Goal: Task Accomplishment & Management: Complete application form

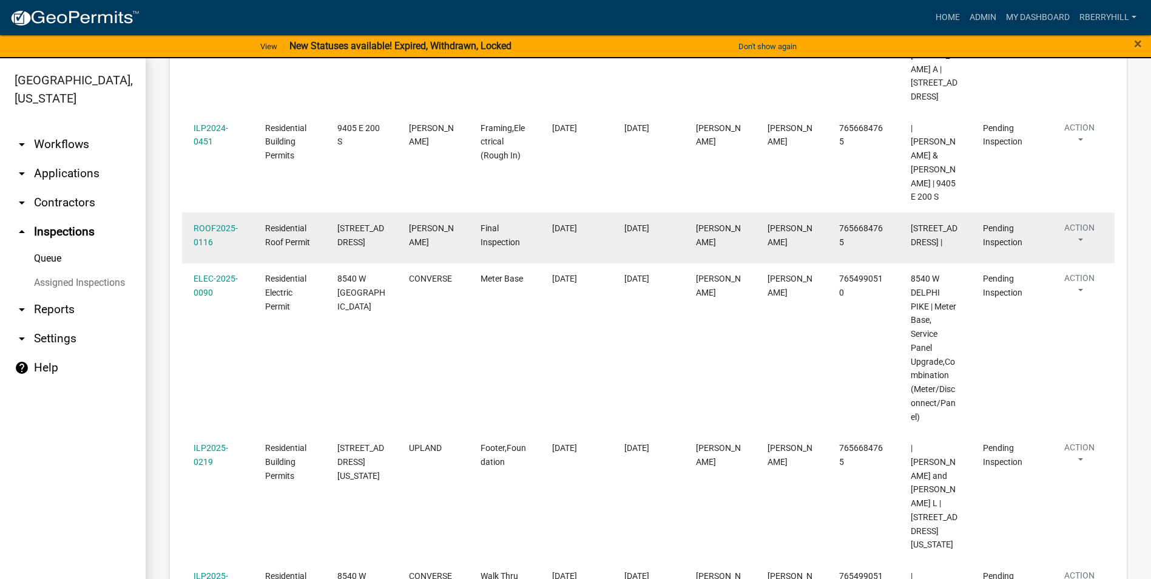
scroll to position [468, 0]
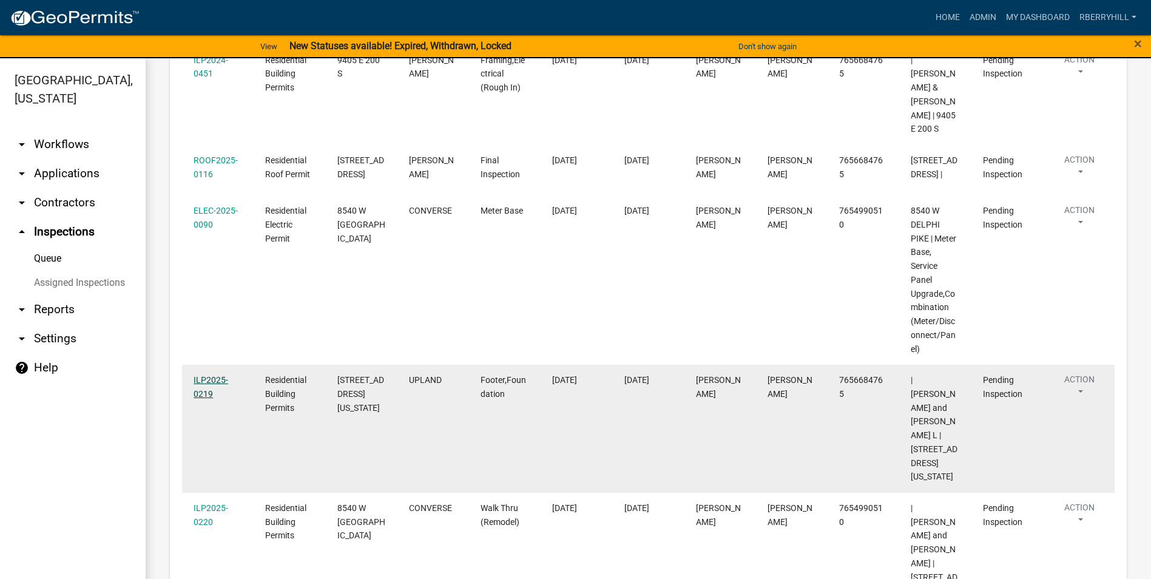
click at [212, 375] on link "ILP2025-0219" at bounding box center [211, 387] width 35 height 24
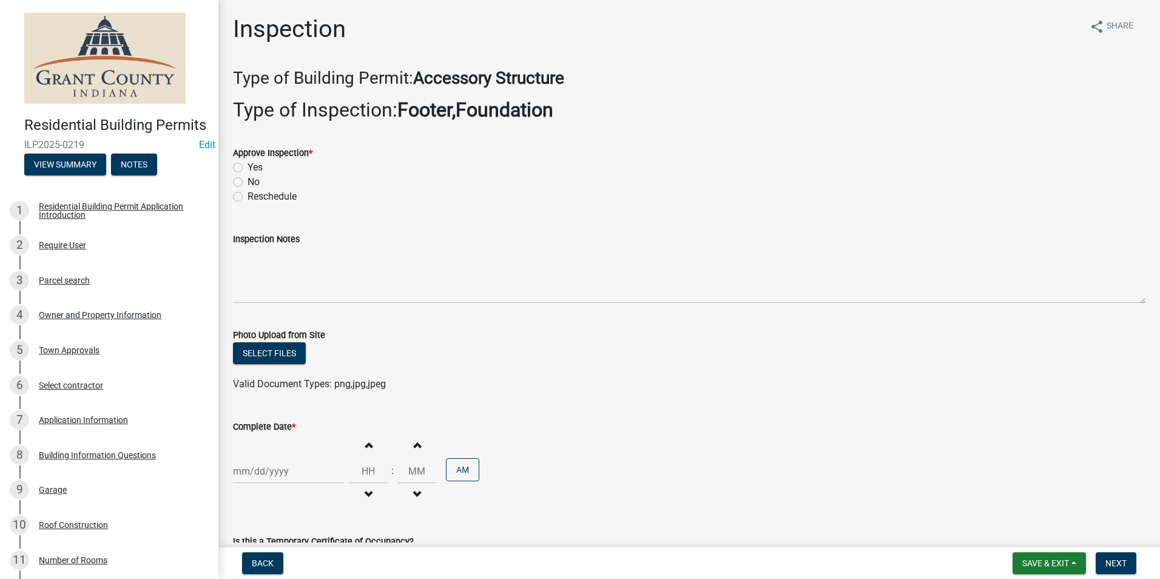
click at [248, 167] on label "Yes" at bounding box center [255, 167] width 15 height 15
click at [248, 167] on input "Yes" at bounding box center [252, 164] width 8 height 8
radio input "true"
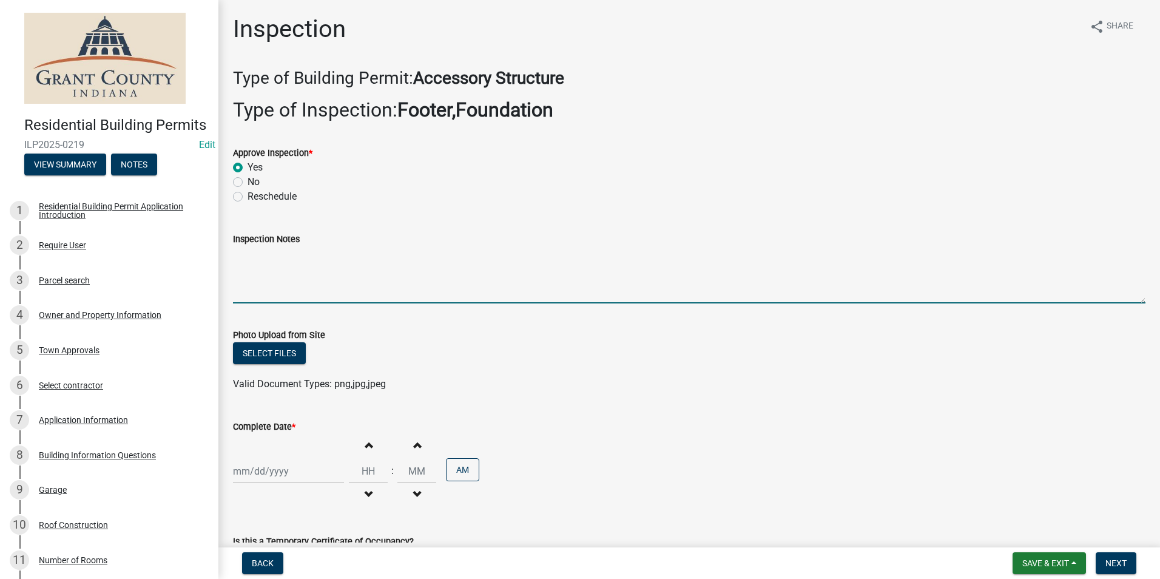
click at [241, 261] on textarea "Inspection Notes" at bounding box center [689, 274] width 912 height 57
type textarea "12' depth by 12' width monolithic pour."
click at [274, 471] on div at bounding box center [288, 471] width 111 height 25
select select "8"
select select "2025"
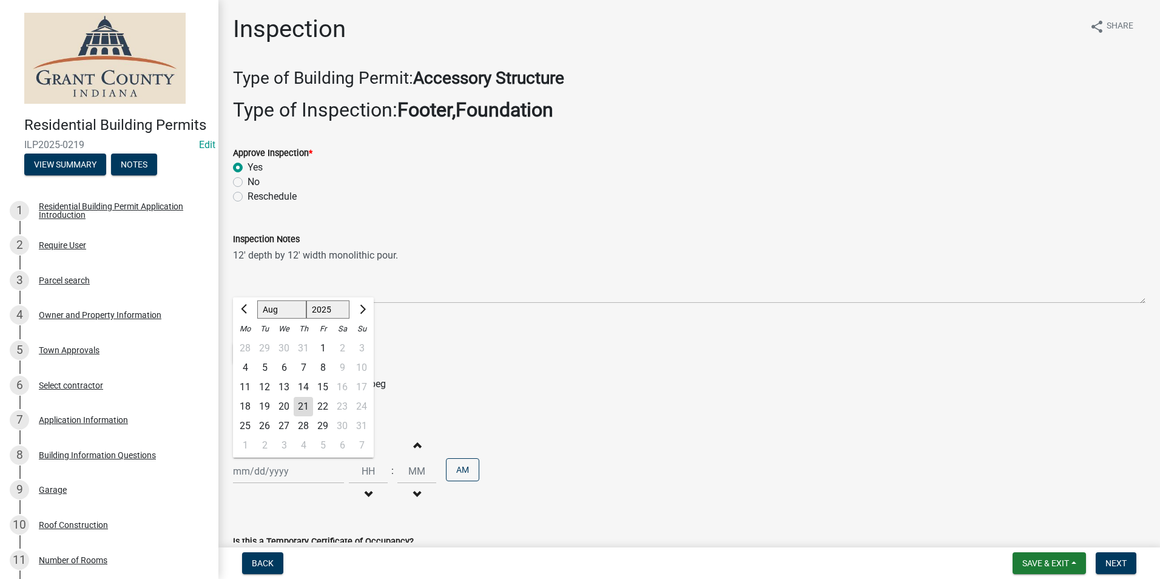
click at [302, 408] on div "21" at bounding box center [303, 406] width 19 height 19
type input "[DATE]"
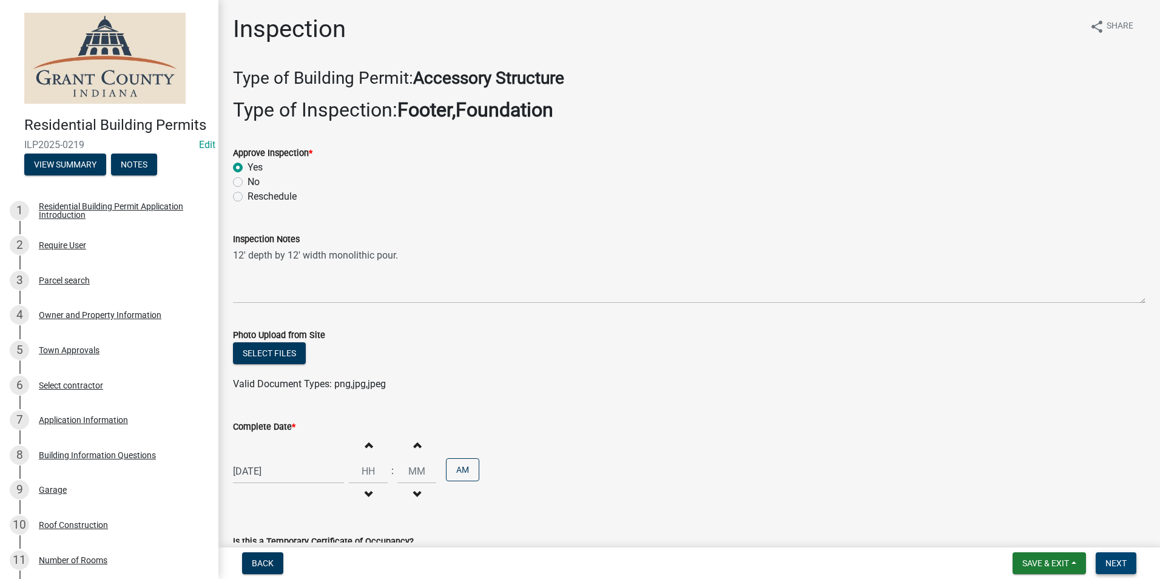
click at [1117, 563] on span "Next" at bounding box center [1115, 563] width 21 height 10
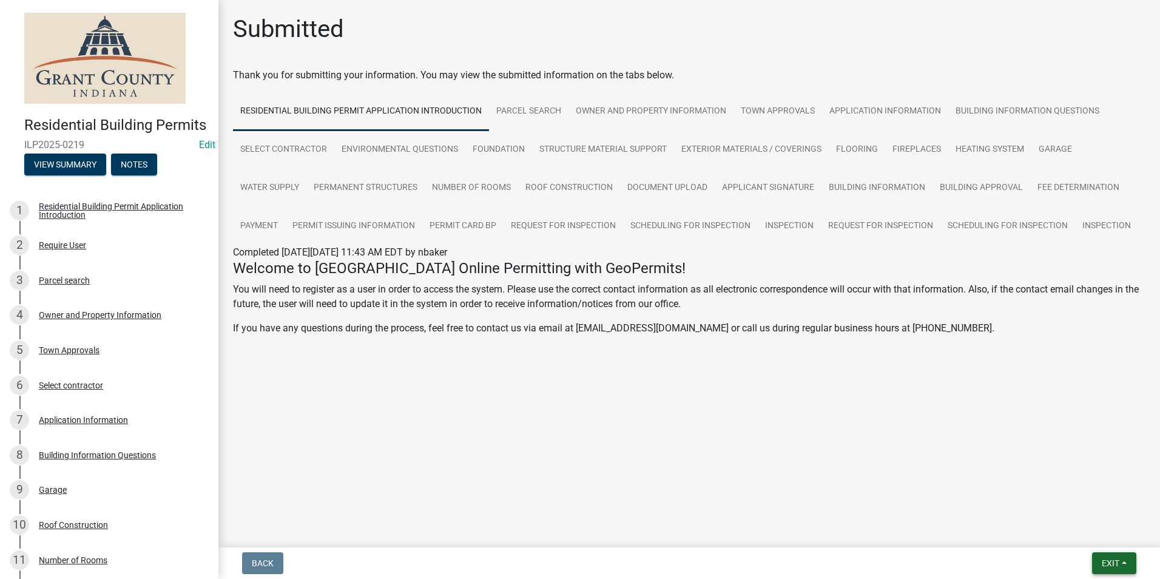
click at [1117, 561] on span "Exit" at bounding box center [1111, 563] width 18 height 10
click at [1078, 529] on button "Save & Exit" at bounding box center [1087, 531] width 97 height 29
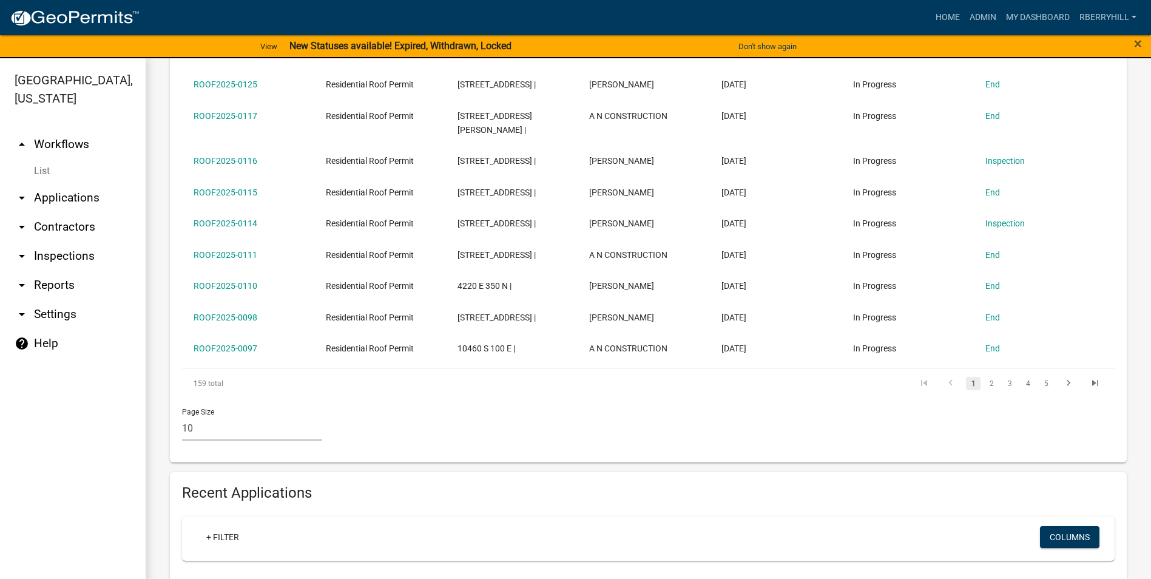
scroll to position [243, 0]
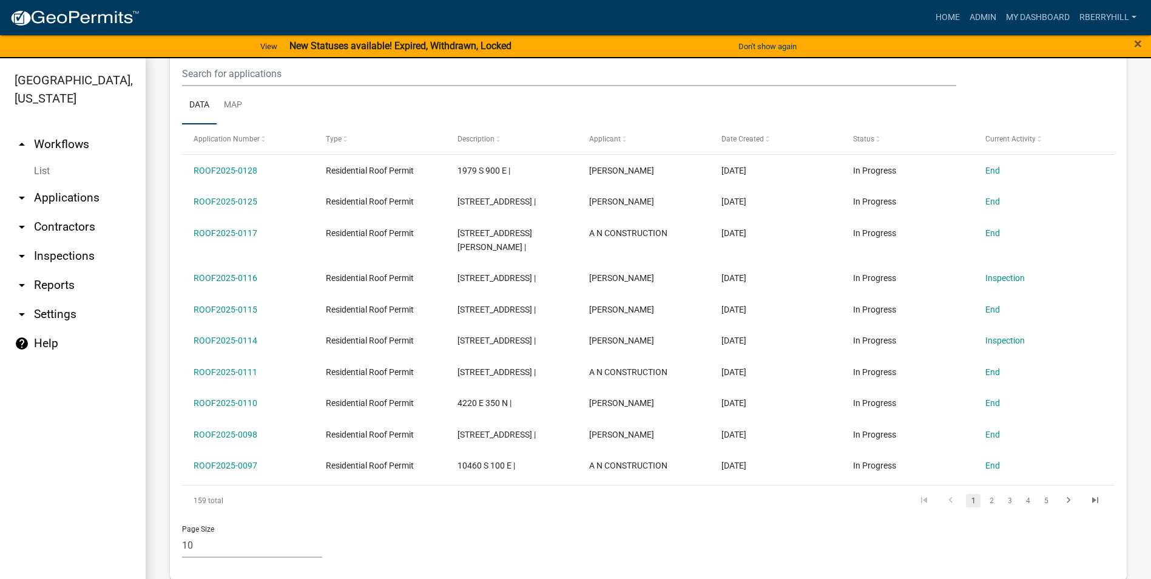
click at [56, 241] on link "arrow_drop_down Inspections" at bounding box center [73, 255] width 146 height 29
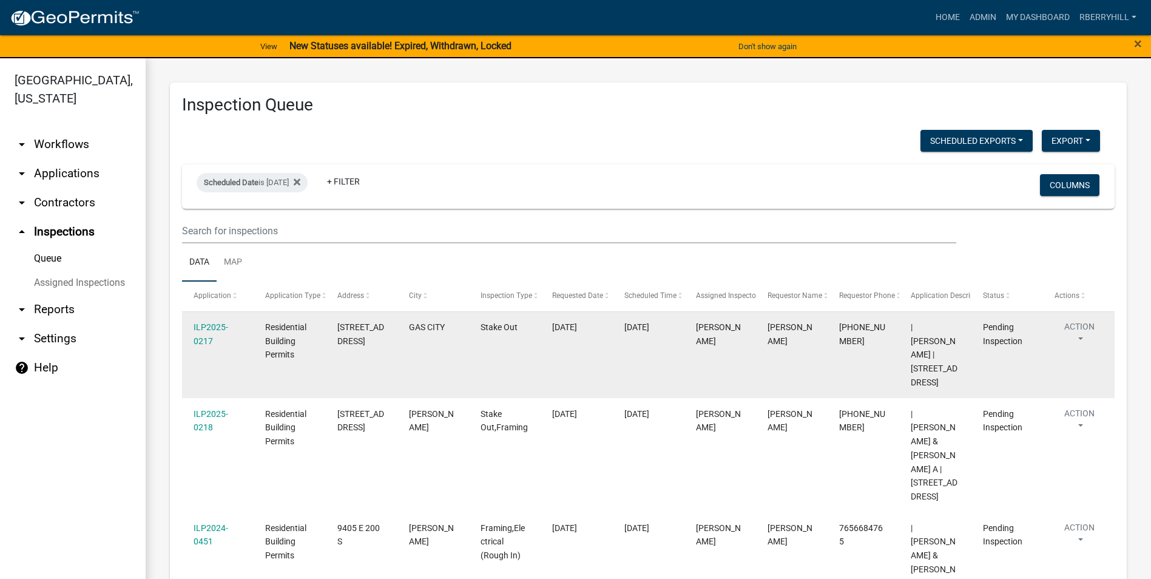
scroll to position [61, 0]
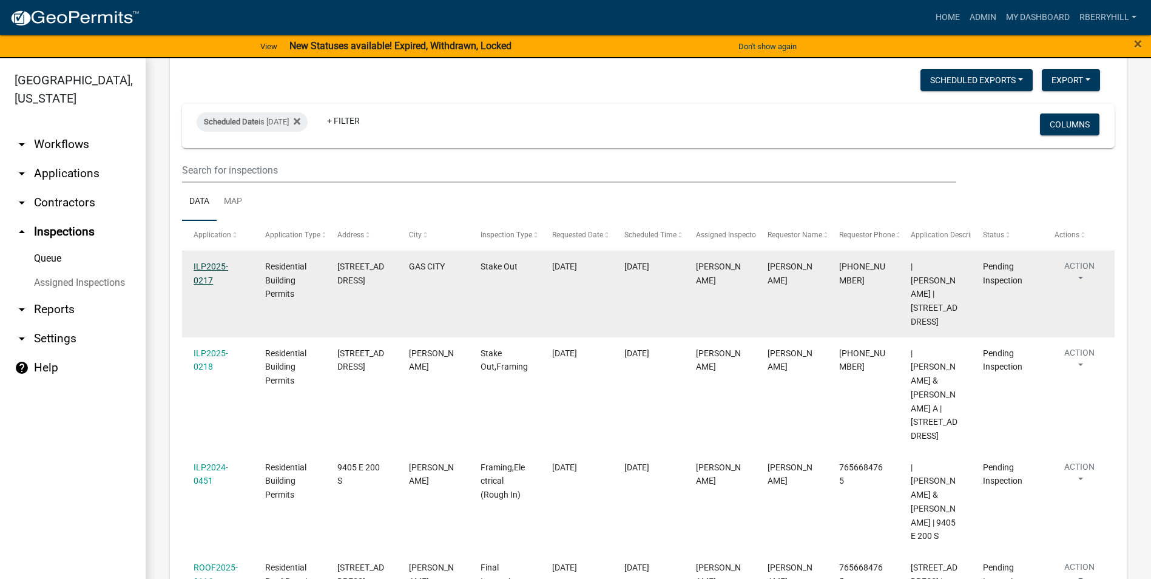
click at [211, 262] on link "ILP2025-0217" at bounding box center [211, 273] width 35 height 24
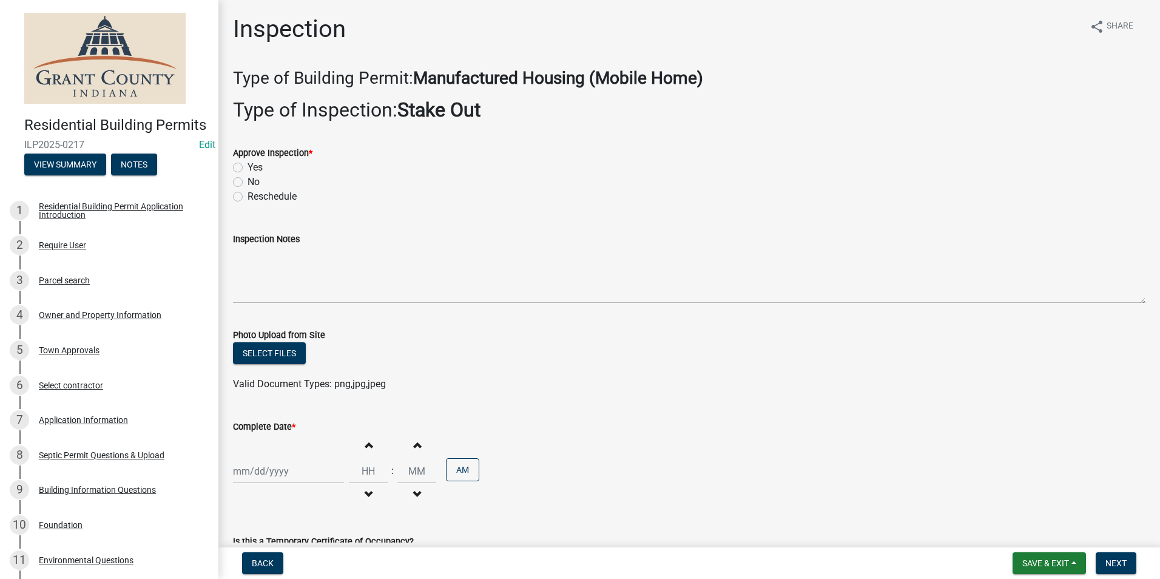
click at [248, 167] on label "Yes" at bounding box center [255, 167] width 15 height 15
click at [248, 167] on input "Yes" at bounding box center [252, 164] width 8 height 8
radio input "true"
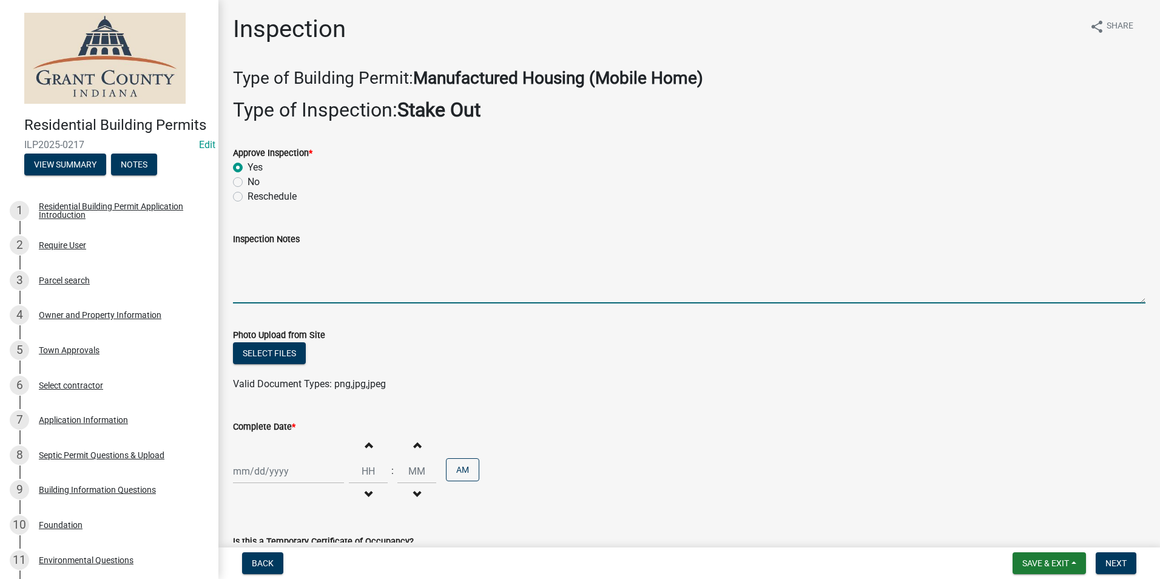
click at [243, 264] on textarea "Inspection Notes" at bounding box center [689, 274] width 912 height 57
type textarea "O"
type textarea "New home is going on same foundation as the old one."
click at [270, 473] on div at bounding box center [288, 471] width 111 height 25
select select "8"
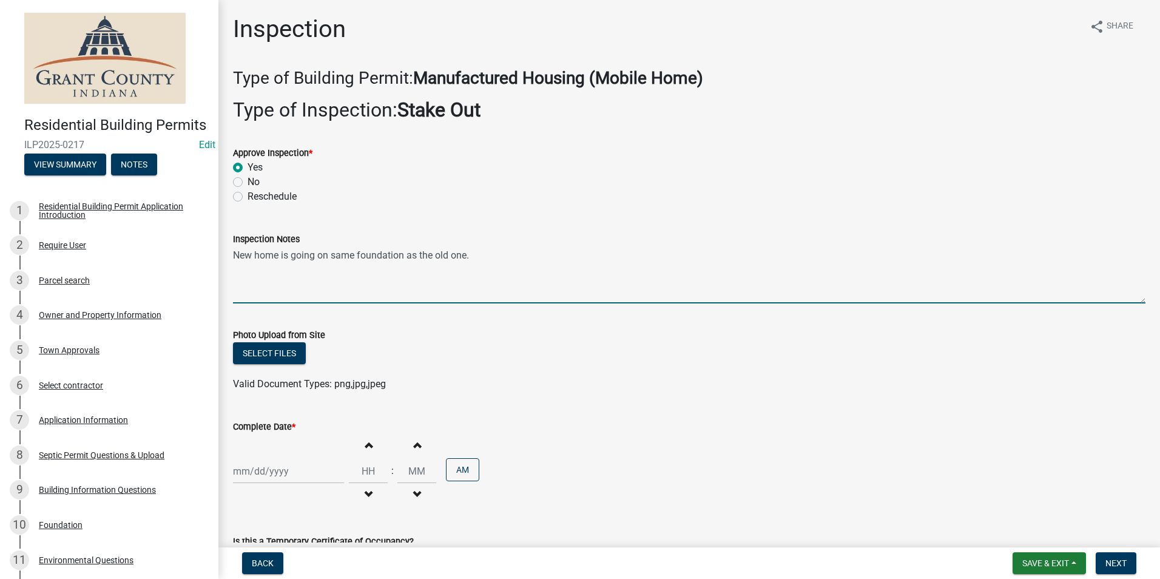
select select "2025"
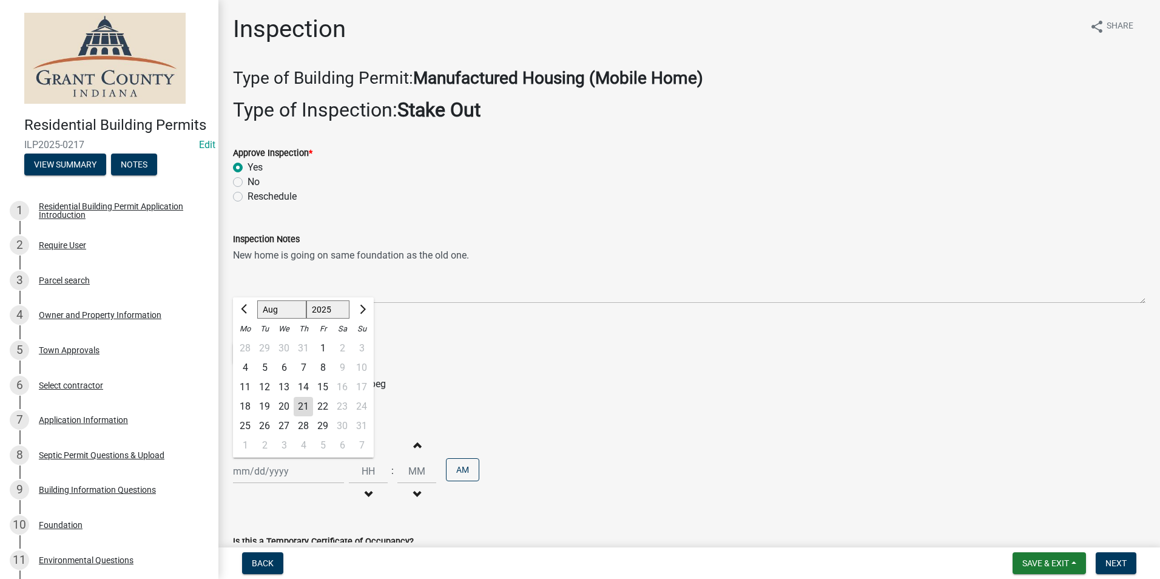
drag, startPoint x: 308, startPoint y: 403, endPoint x: 431, endPoint y: 422, distance: 125.3
click at [308, 403] on div "21" at bounding box center [303, 406] width 19 height 19
type input "[DATE]"
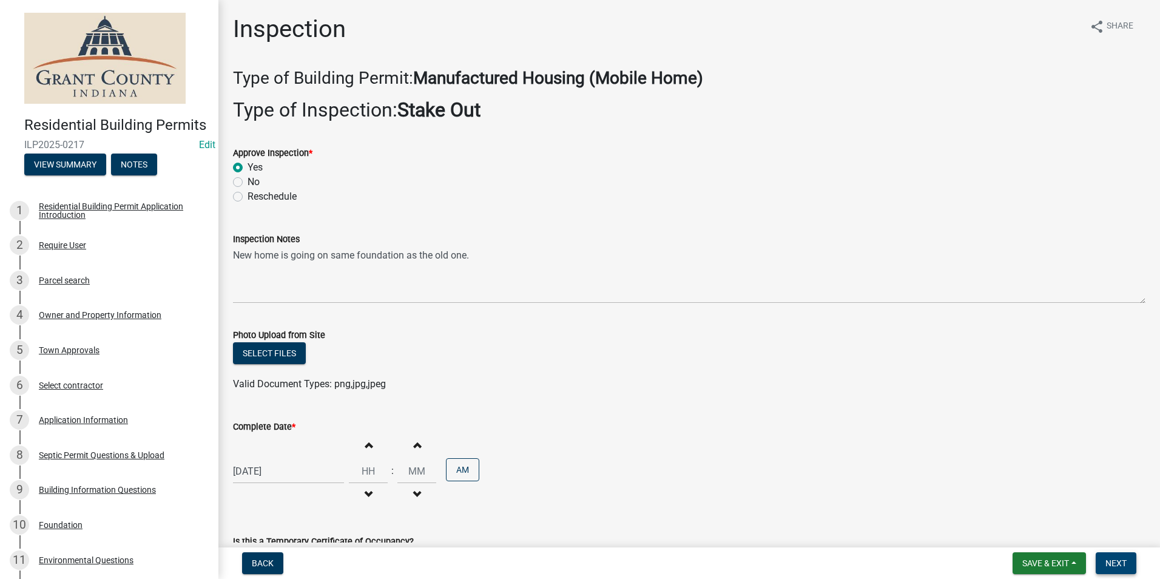
click at [1108, 554] on button "Next" at bounding box center [1116, 563] width 41 height 22
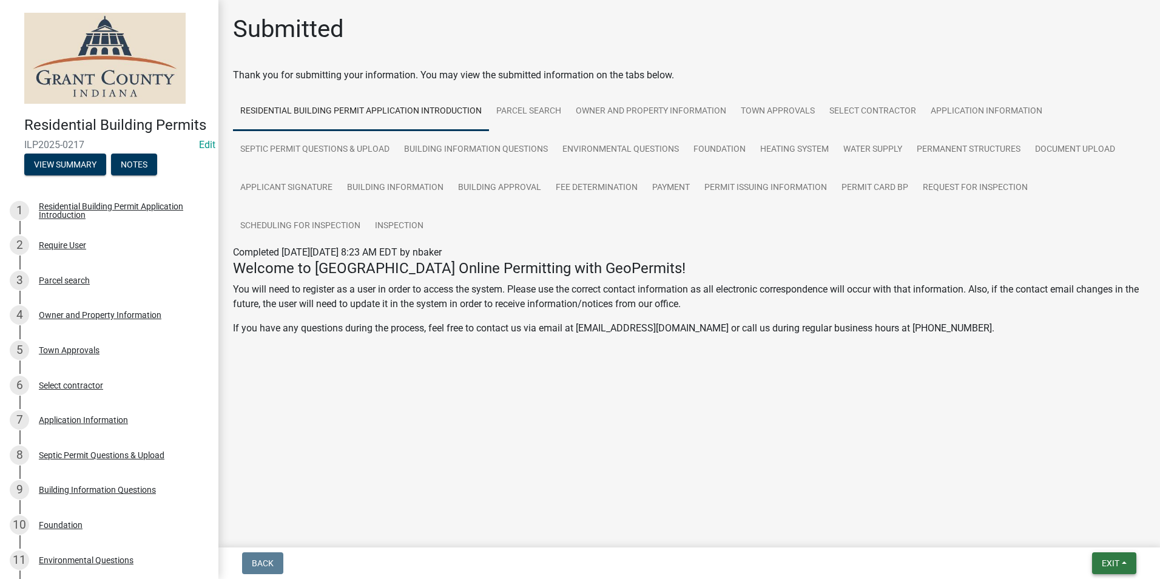
drag, startPoint x: 1103, startPoint y: 564, endPoint x: 1107, endPoint y: 558, distance: 7.6
click at [1105, 564] on span "Exit" at bounding box center [1111, 563] width 18 height 10
click at [1093, 538] on button "Save & Exit" at bounding box center [1087, 531] width 97 height 29
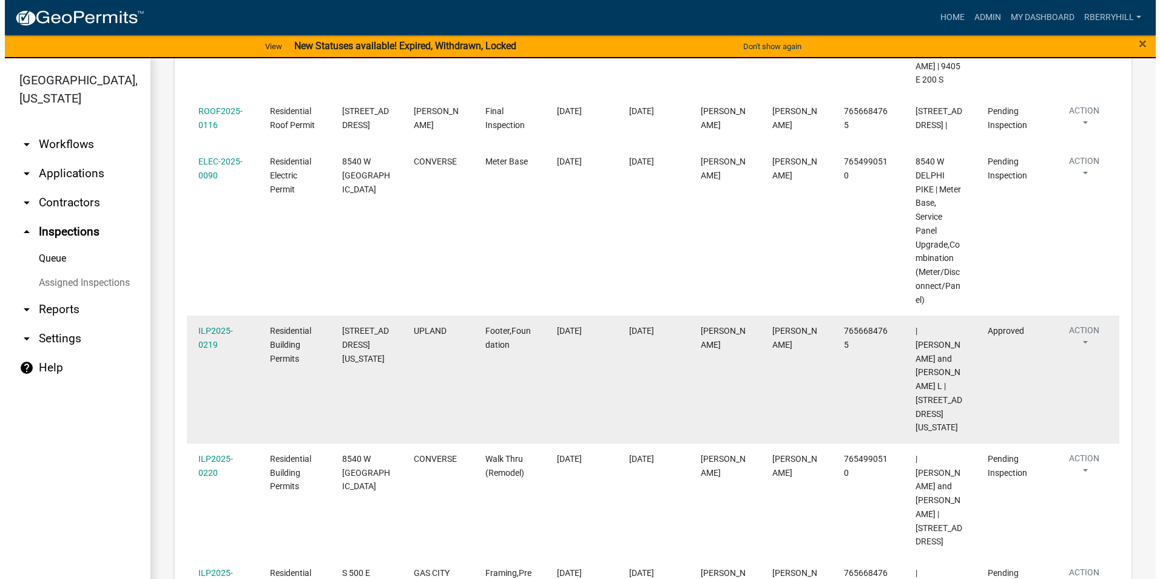
scroll to position [546, 0]
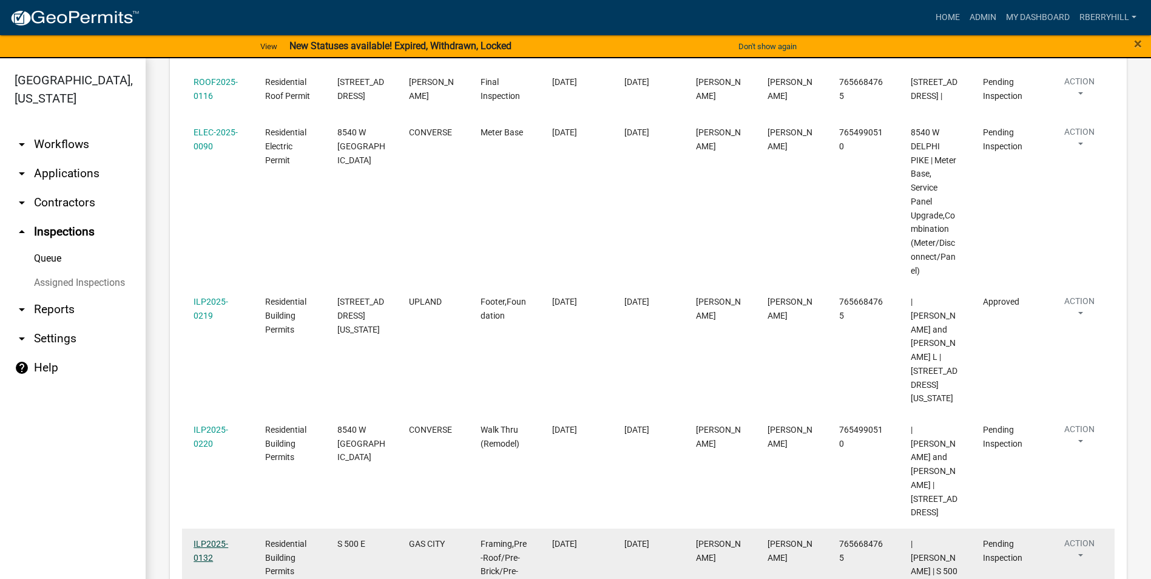
click at [216, 539] on link "ILP2025-0132" at bounding box center [211, 551] width 35 height 24
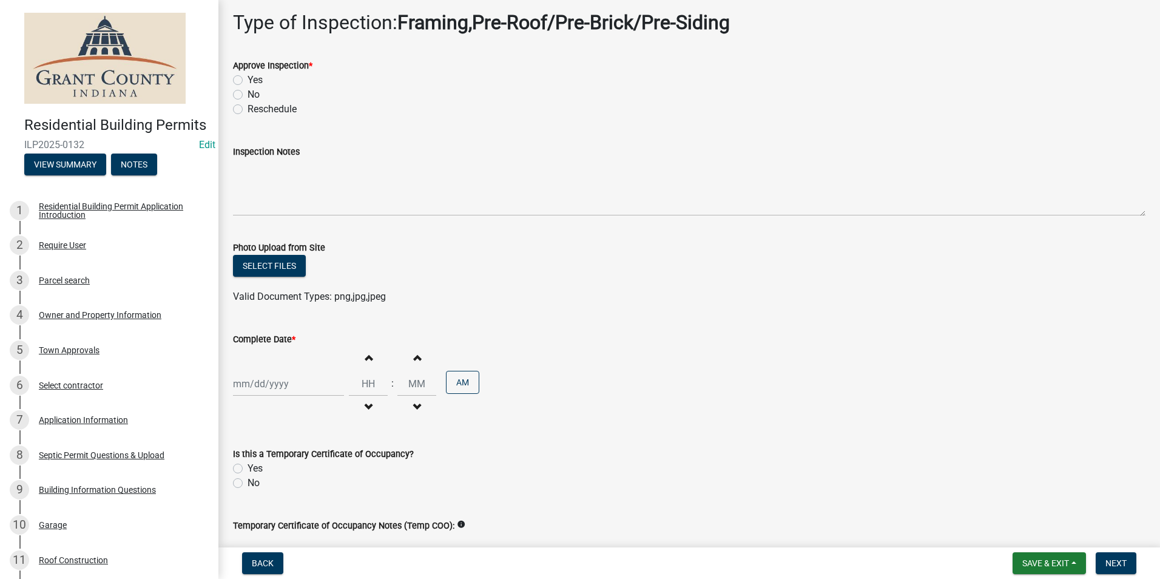
scroll to position [192, 0]
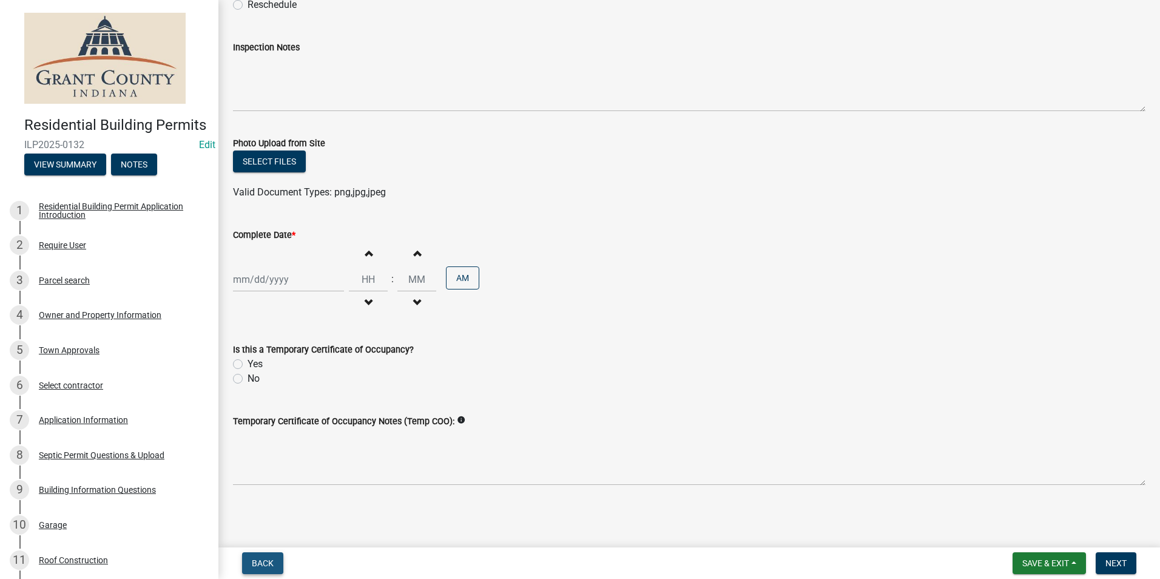
click at [255, 561] on span "Back" at bounding box center [263, 563] width 22 height 10
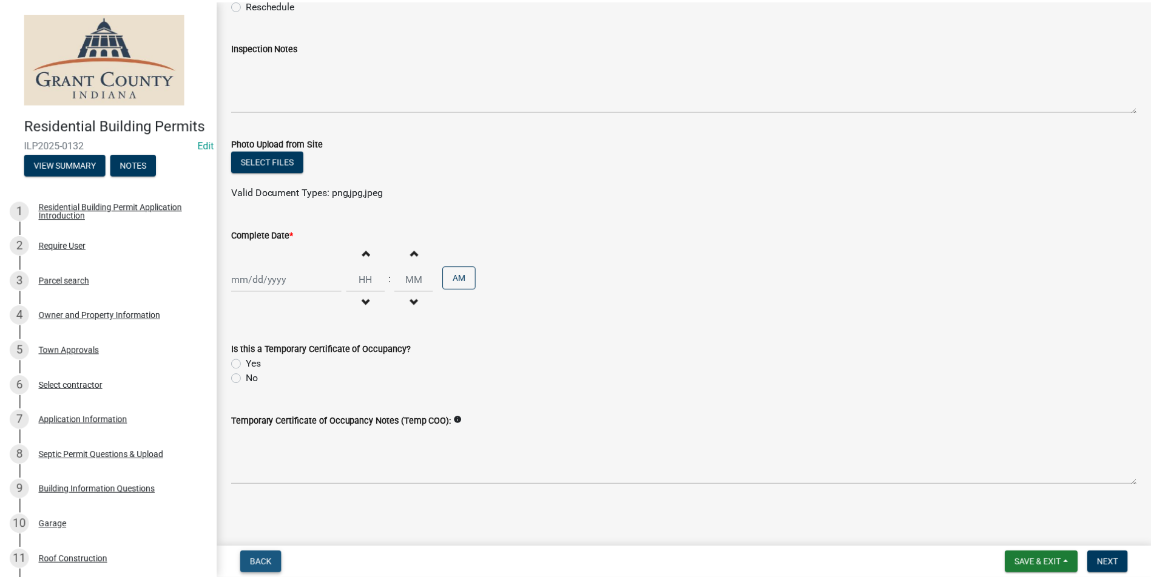
scroll to position [0, 0]
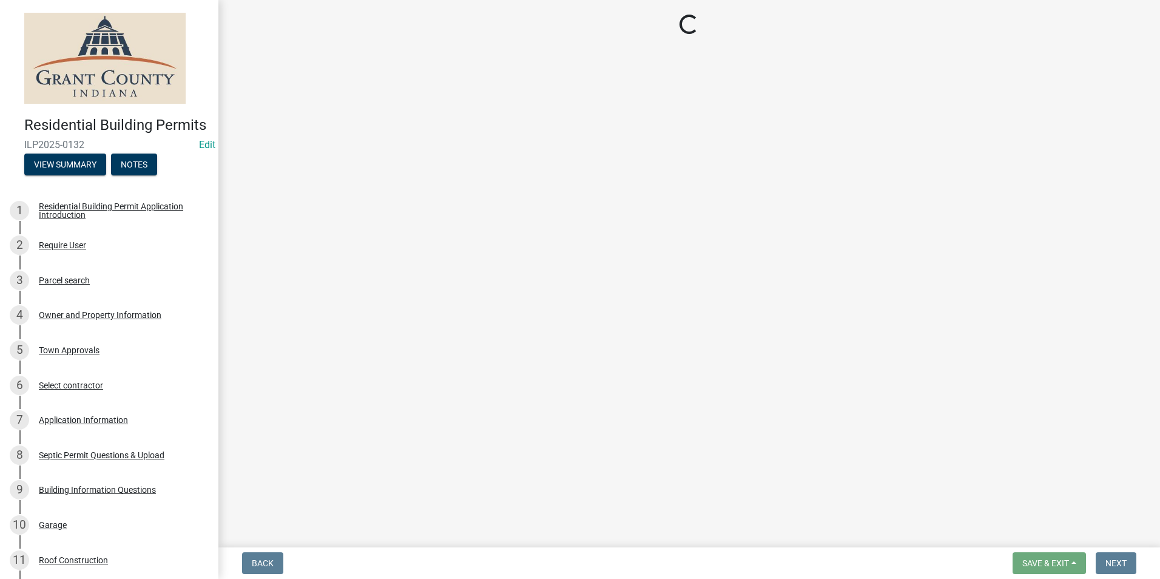
select select "d7f9a44a-d2ea-4d3c-83b3-1aa71c950bd5"
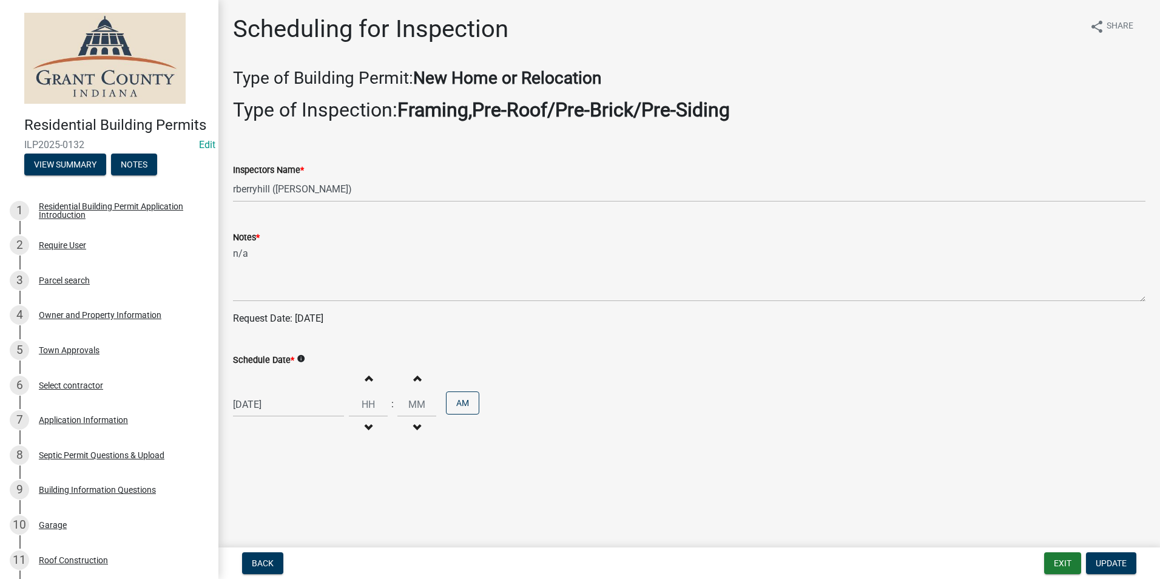
click at [257, 405] on div "[DATE]" at bounding box center [288, 404] width 111 height 25
select select "8"
select select "2025"
click at [265, 320] on div "12" at bounding box center [264, 320] width 19 height 19
type input "[DATE]"
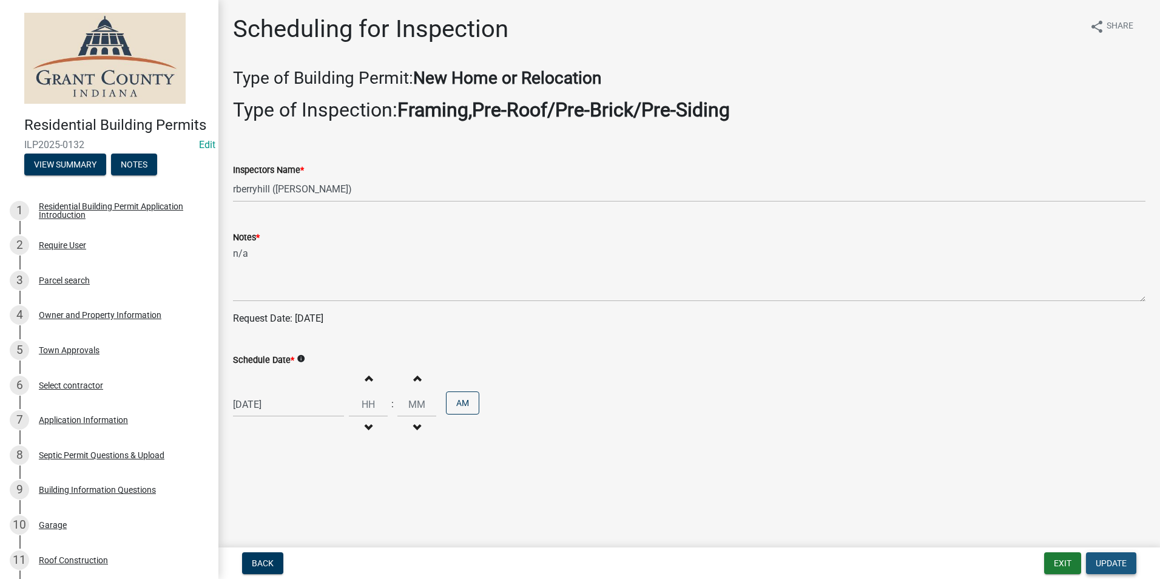
click at [1094, 561] on button "Update" at bounding box center [1111, 563] width 50 height 22
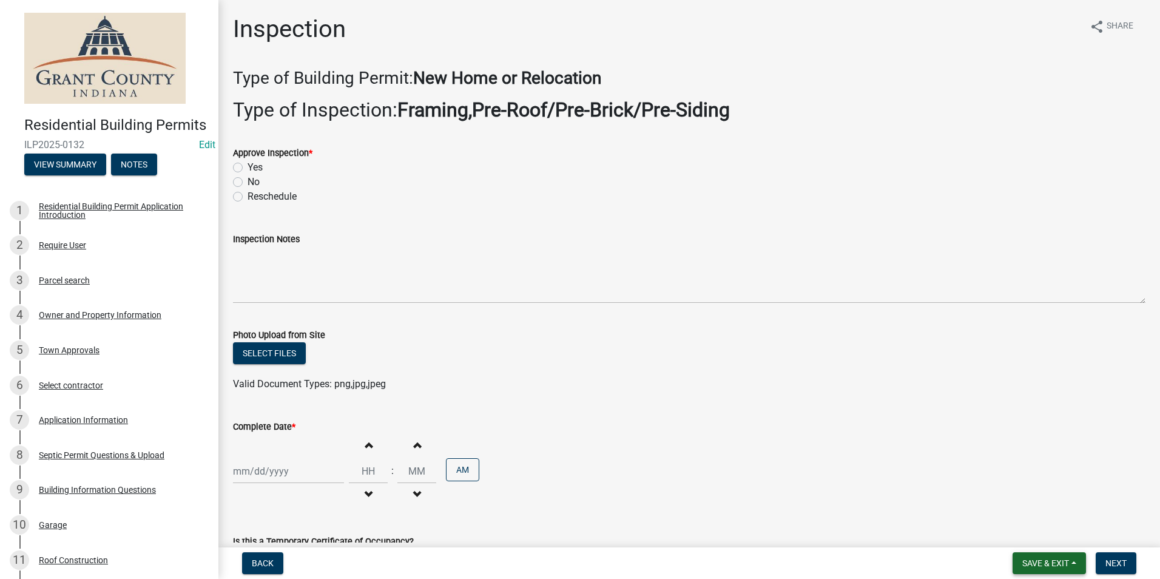
click at [1060, 563] on span "Save & Exit" at bounding box center [1045, 563] width 47 height 10
click at [1039, 527] on button "Save & Exit" at bounding box center [1037, 531] width 97 height 29
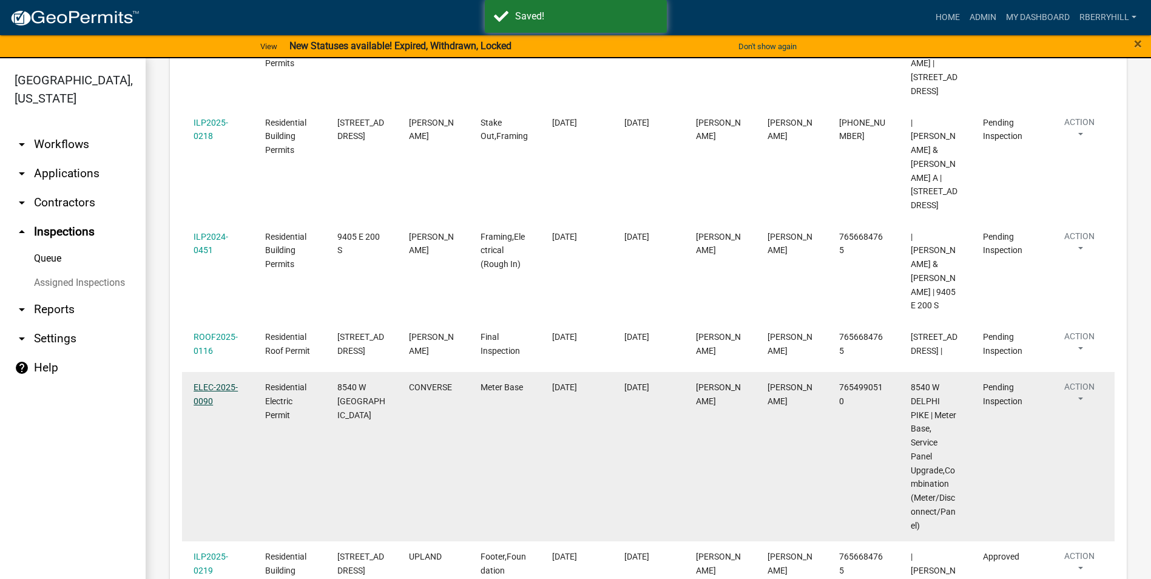
scroll to position [303, 0]
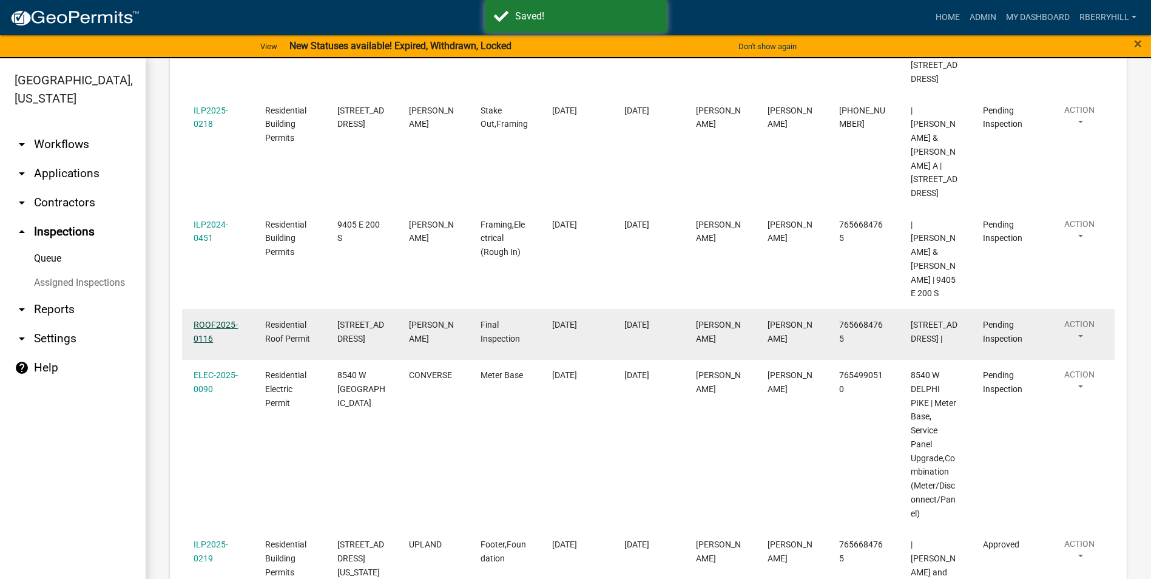
click at [227, 320] on link "ROOF2025-0116" at bounding box center [216, 332] width 44 height 24
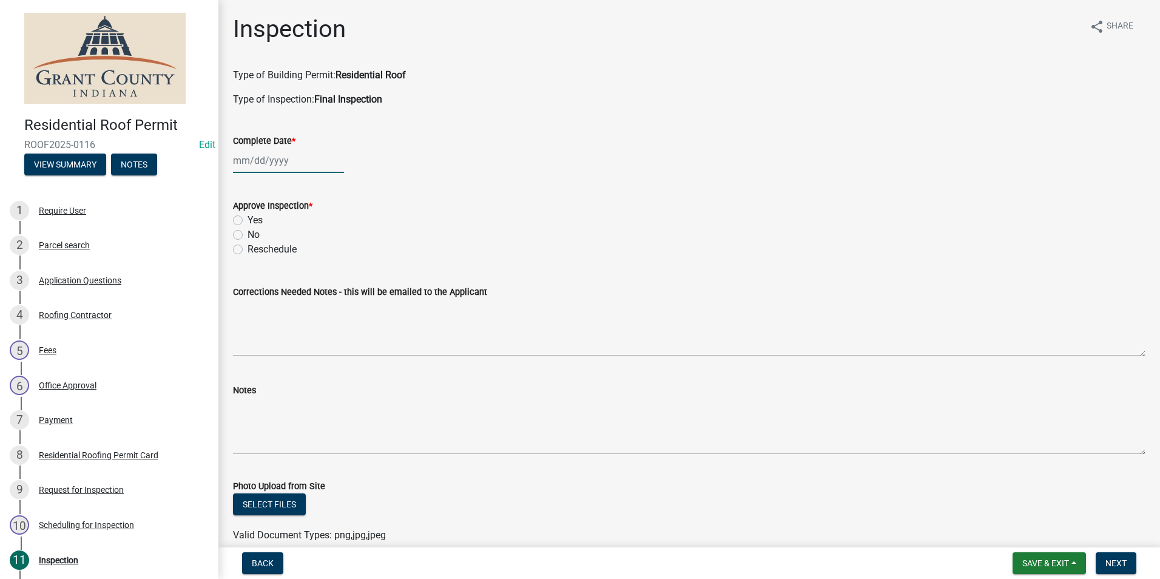
click at [261, 163] on div at bounding box center [288, 160] width 111 height 25
select select "8"
select select "2025"
click at [306, 286] on div "21" at bounding box center [303, 283] width 19 height 19
type input "[DATE]"
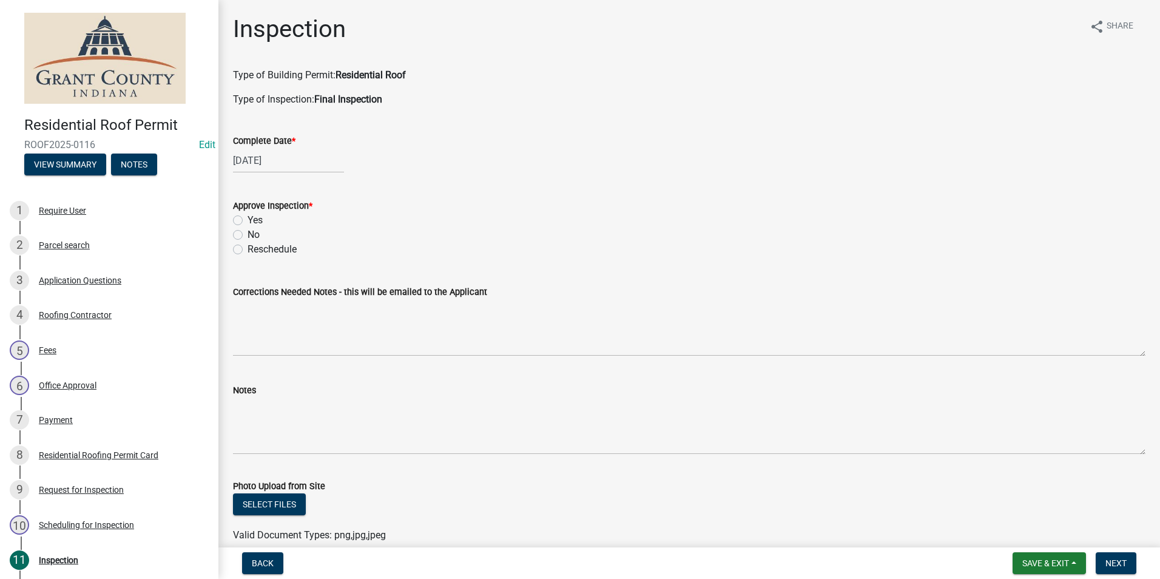
click at [248, 219] on label "Yes" at bounding box center [255, 220] width 15 height 15
click at [248, 219] on input "Yes" at bounding box center [252, 217] width 8 height 8
radio input "true"
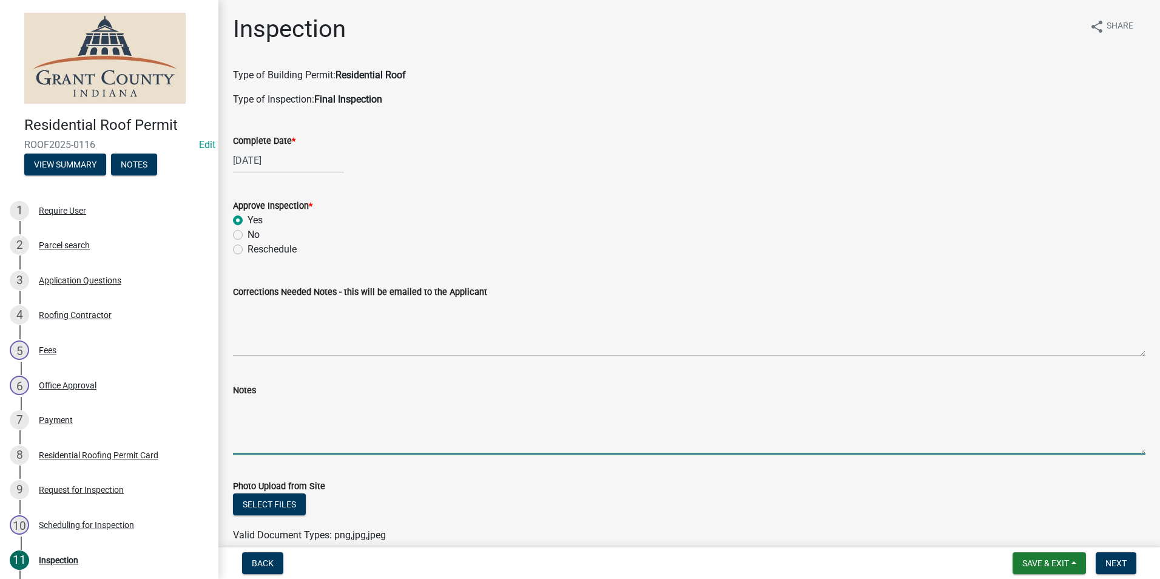
click at [238, 412] on textarea "Notes" at bounding box center [689, 425] width 912 height 57
type textarea "Appears satisfactory."
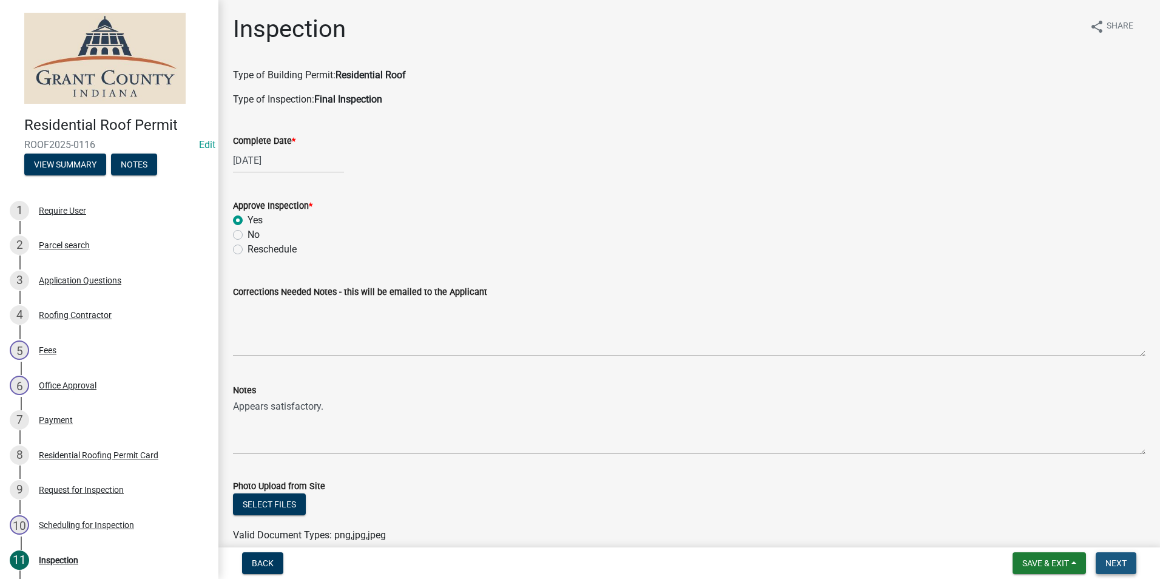
click at [1116, 565] on span "Next" at bounding box center [1115, 563] width 21 height 10
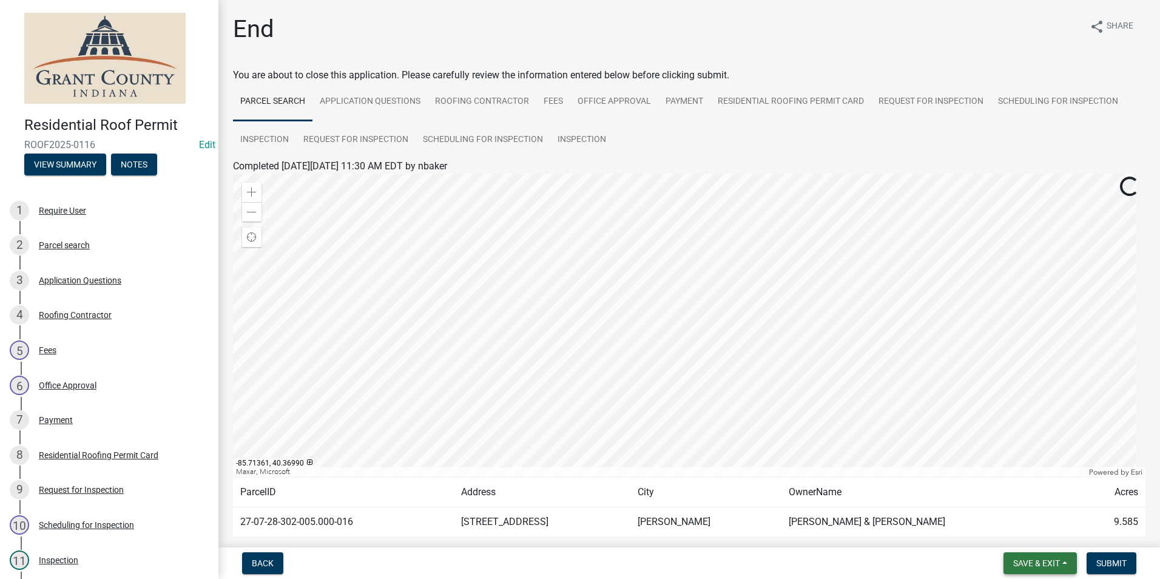
drag, startPoint x: 1029, startPoint y: 558, endPoint x: 1005, endPoint y: 523, distance: 42.7
click at [1029, 558] on span "Save & Exit" at bounding box center [1036, 563] width 47 height 10
click at [1008, 527] on button "Save & Exit" at bounding box center [1028, 531] width 97 height 29
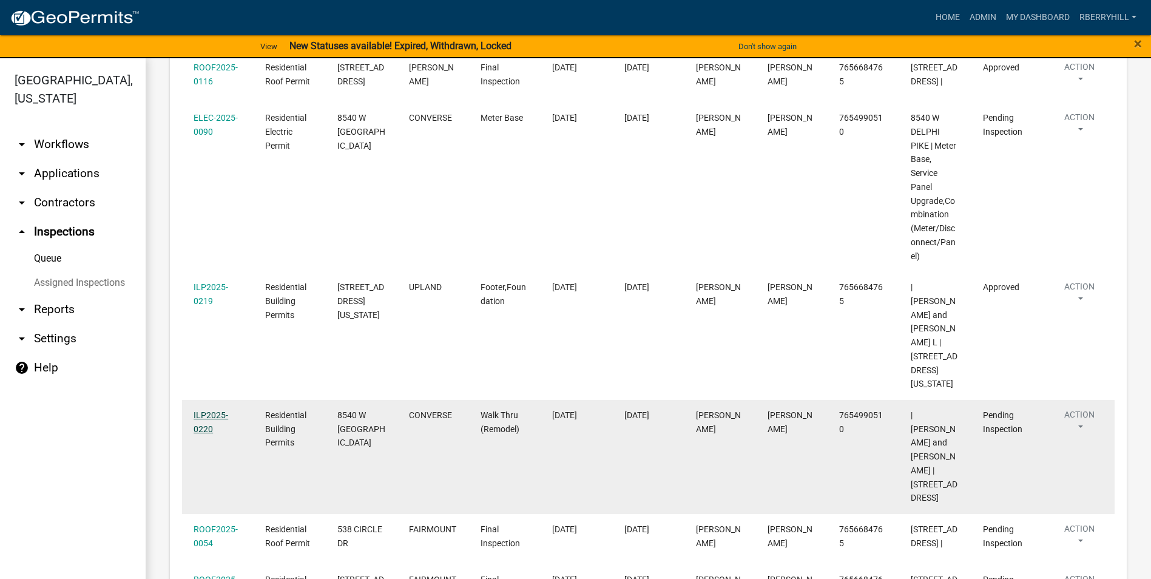
scroll to position [578, 0]
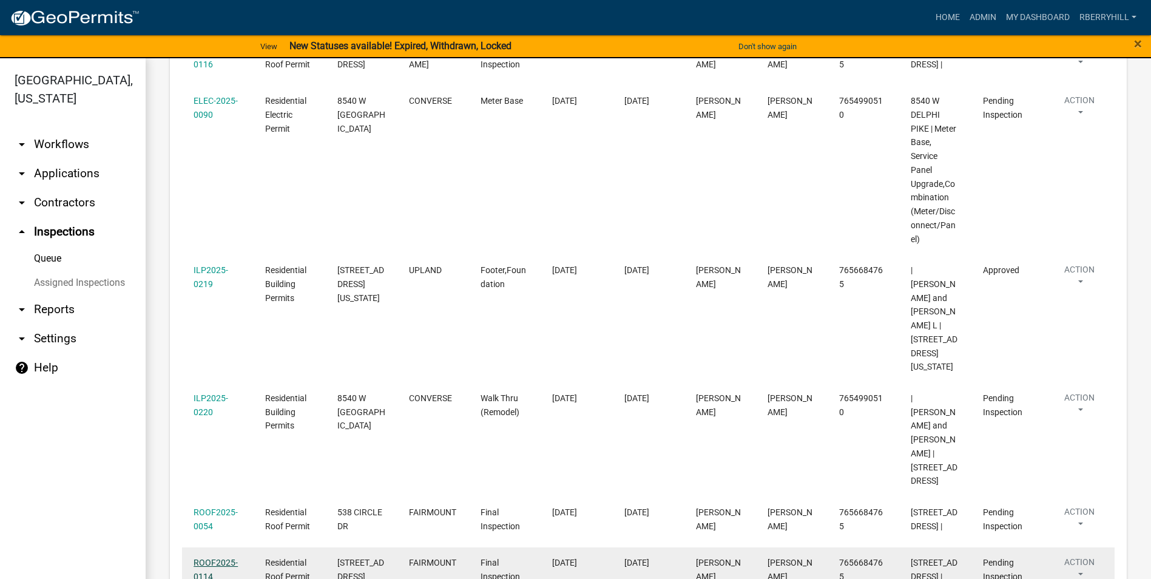
click at [219, 558] on link "ROOF2025-0114" at bounding box center [216, 570] width 44 height 24
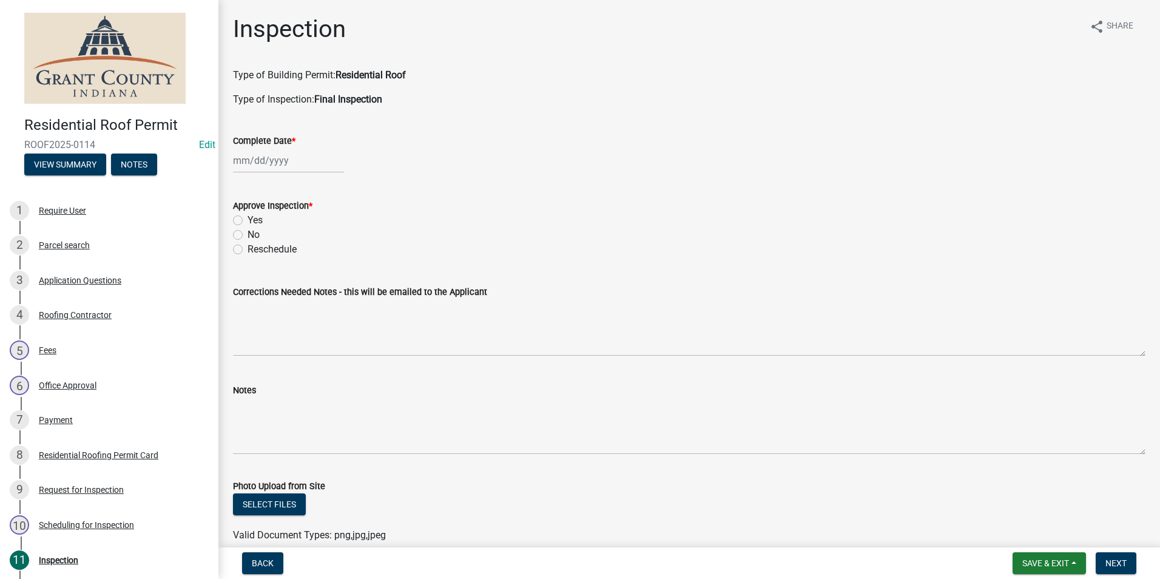
select select "8"
select select "2025"
drag, startPoint x: 275, startPoint y: 163, endPoint x: 280, endPoint y: 171, distance: 9.8
click at [280, 171] on div "[PERSON_NAME] Feb Mar Apr [PERSON_NAME][DATE] Oct Nov [DATE] 1526 1527 1528 152…" at bounding box center [288, 160] width 111 height 25
click at [303, 283] on div "21" at bounding box center [303, 283] width 19 height 19
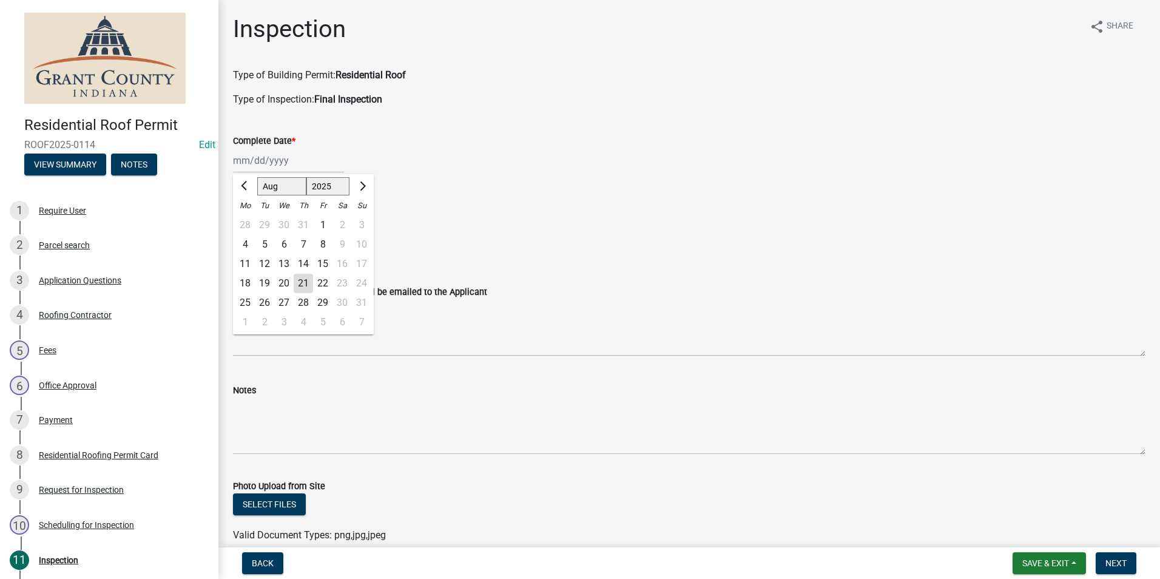
type input "[DATE]"
click at [248, 223] on label "Yes" at bounding box center [255, 220] width 15 height 15
click at [248, 221] on input "Yes" at bounding box center [252, 217] width 8 height 8
radio input "true"
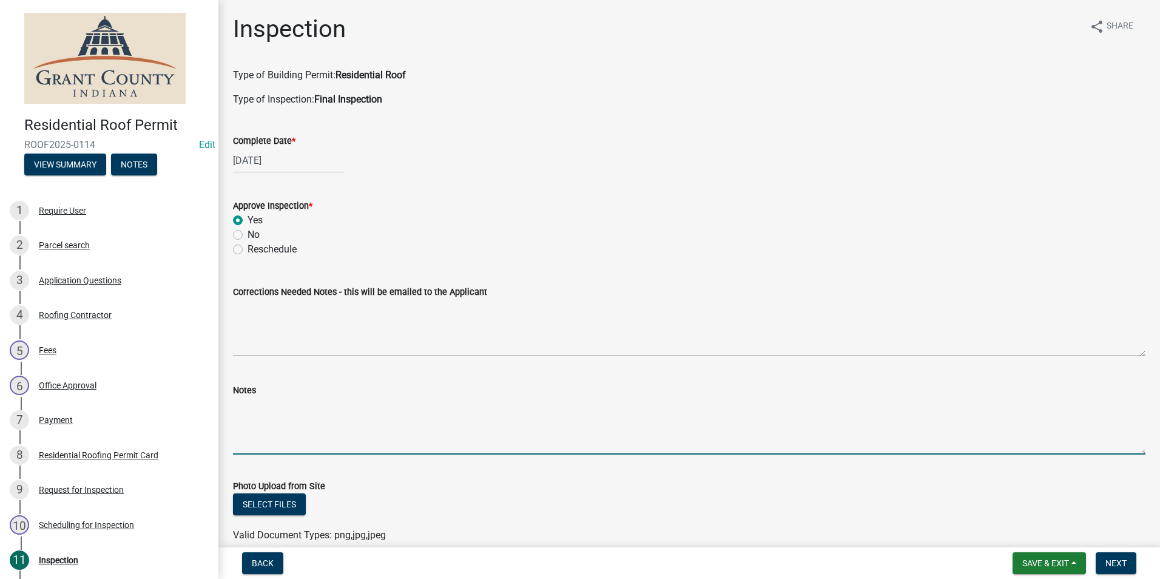
click at [243, 432] on textarea "Notes" at bounding box center [689, 425] width 912 height 57
type textarea "Appears satisfactory."
click at [1107, 561] on span "Next" at bounding box center [1115, 563] width 21 height 10
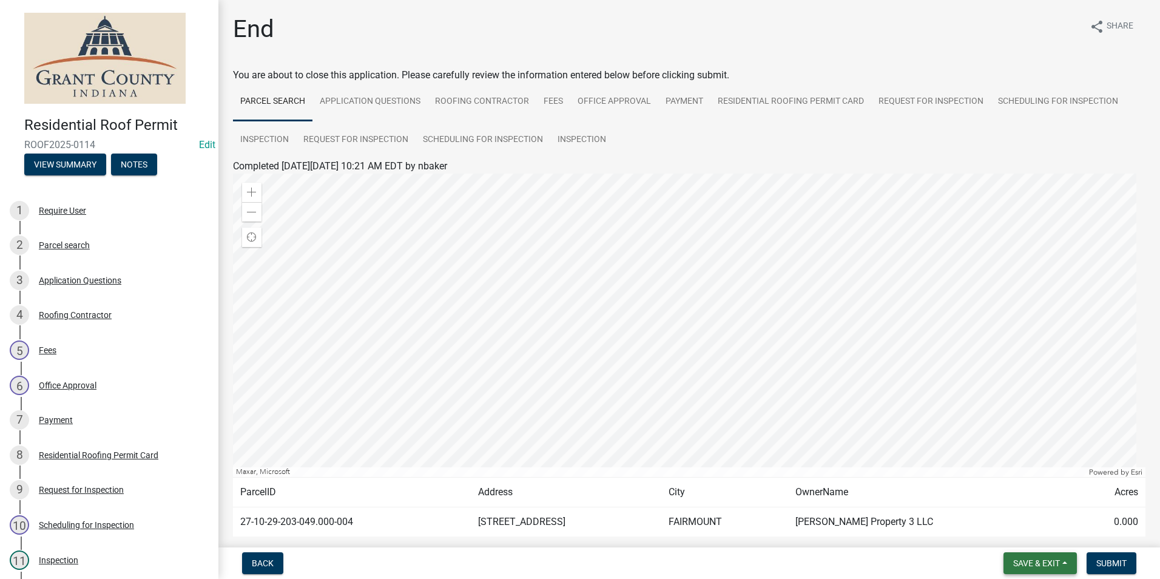
click at [1027, 562] on span "Save & Exit" at bounding box center [1036, 563] width 47 height 10
click at [1026, 547] on div "Save Save & Exit" at bounding box center [1028, 517] width 97 height 68
click at [1022, 533] on button "Save & Exit" at bounding box center [1028, 531] width 97 height 29
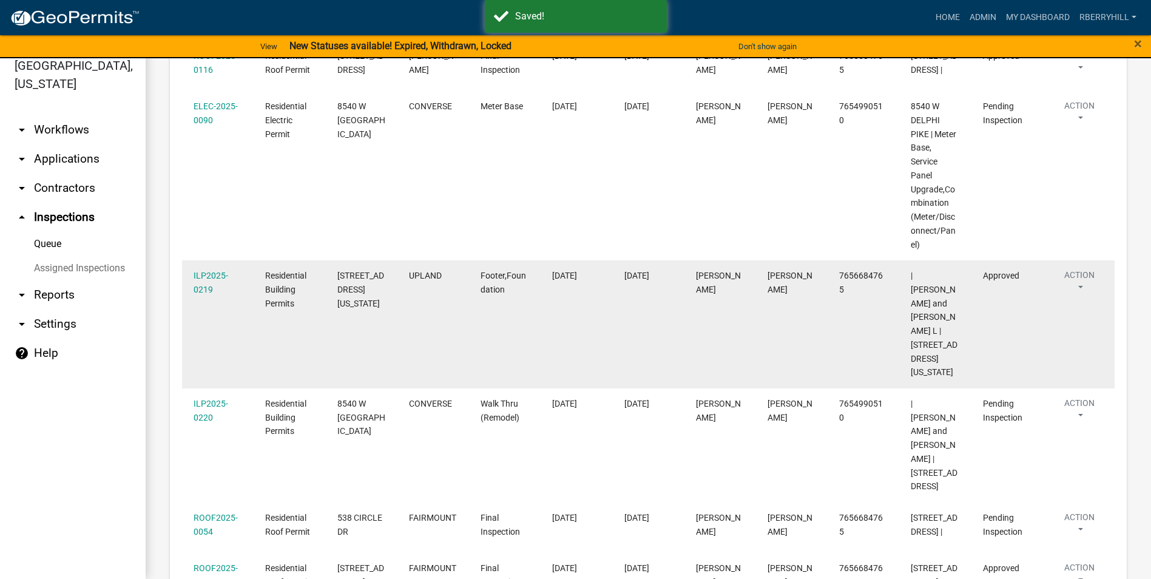
scroll to position [578, 0]
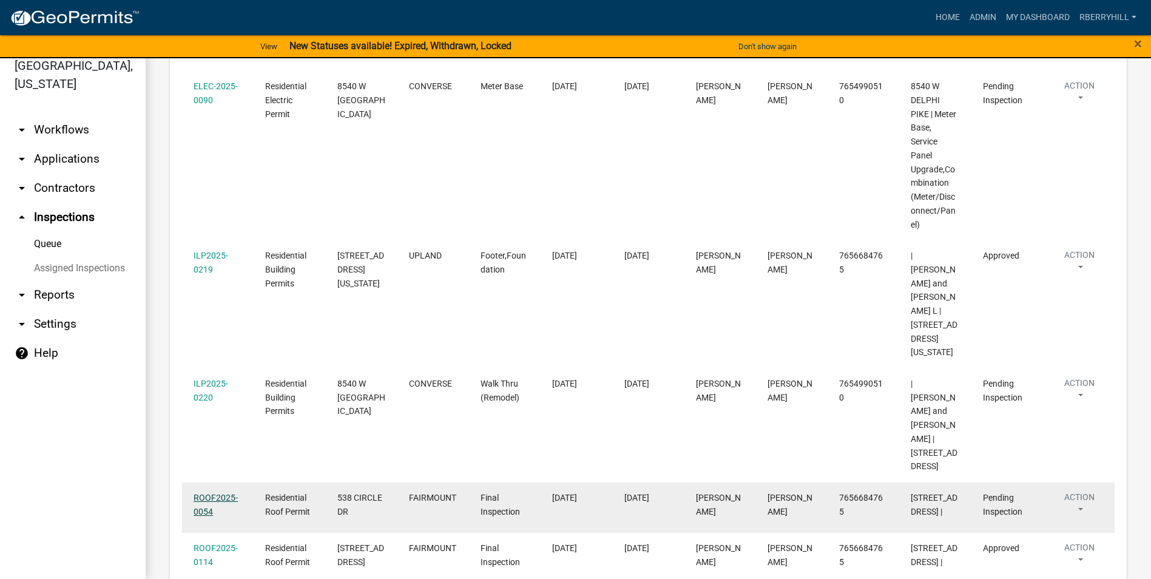
click at [220, 493] on link "ROOF2025-0054" at bounding box center [216, 505] width 44 height 24
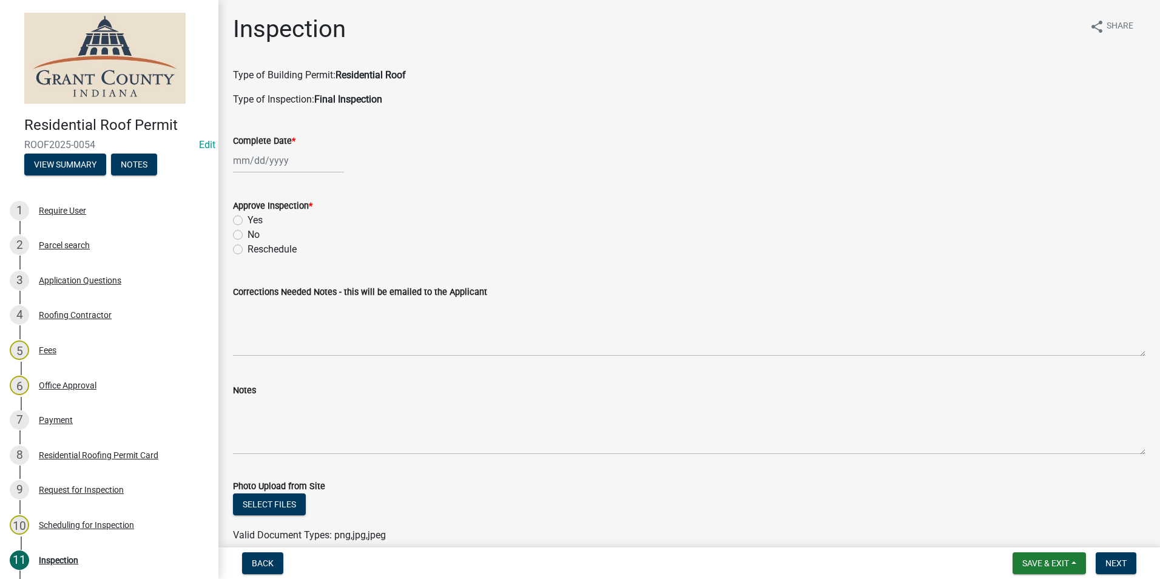
click at [264, 165] on div at bounding box center [288, 160] width 111 height 25
select select "8"
select select "2025"
click at [305, 285] on div "21" at bounding box center [303, 283] width 19 height 19
type input "[DATE]"
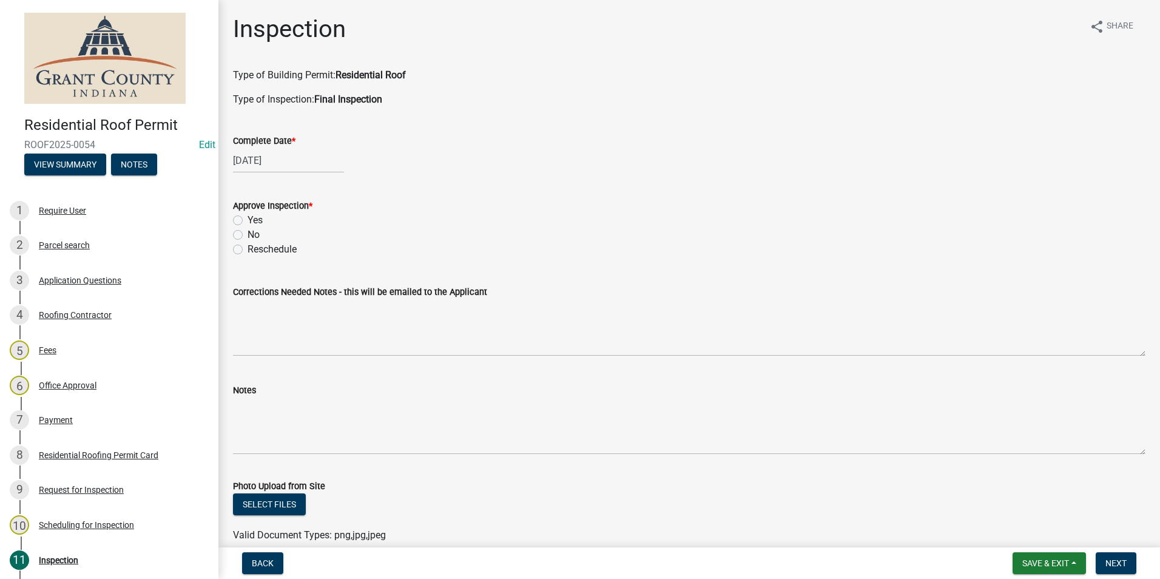
click at [248, 221] on label "Yes" at bounding box center [255, 220] width 15 height 15
click at [248, 221] on input "Yes" at bounding box center [252, 217] width 8 height 8
radio input "true"
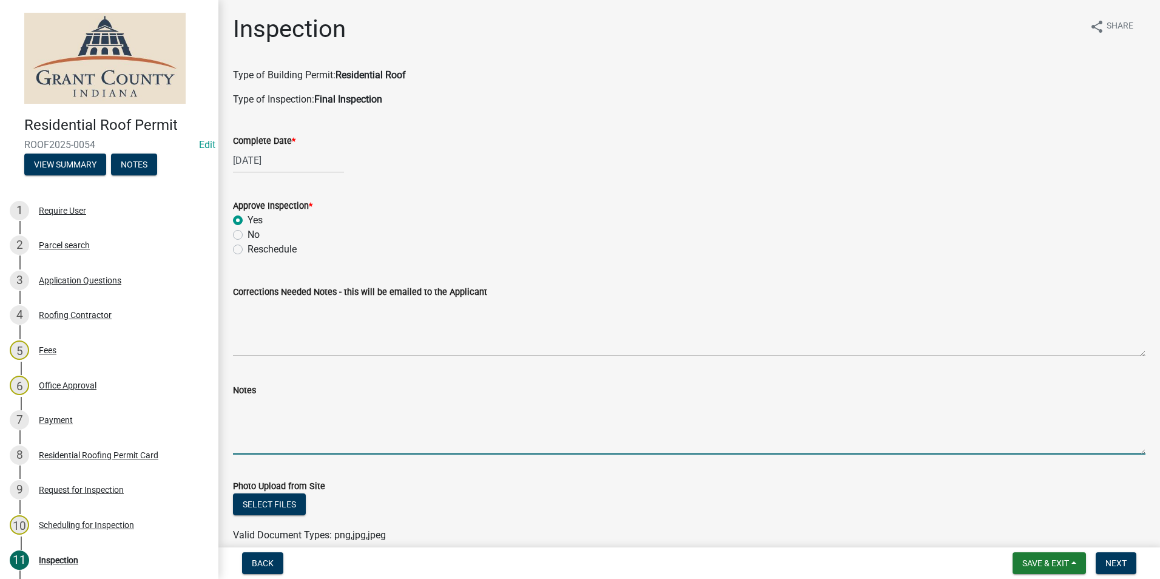
click at [244, 423] on textarea "Notes" at bounding box center [689, 425] width 912 height 57
type textarea "Appears satisfactory."
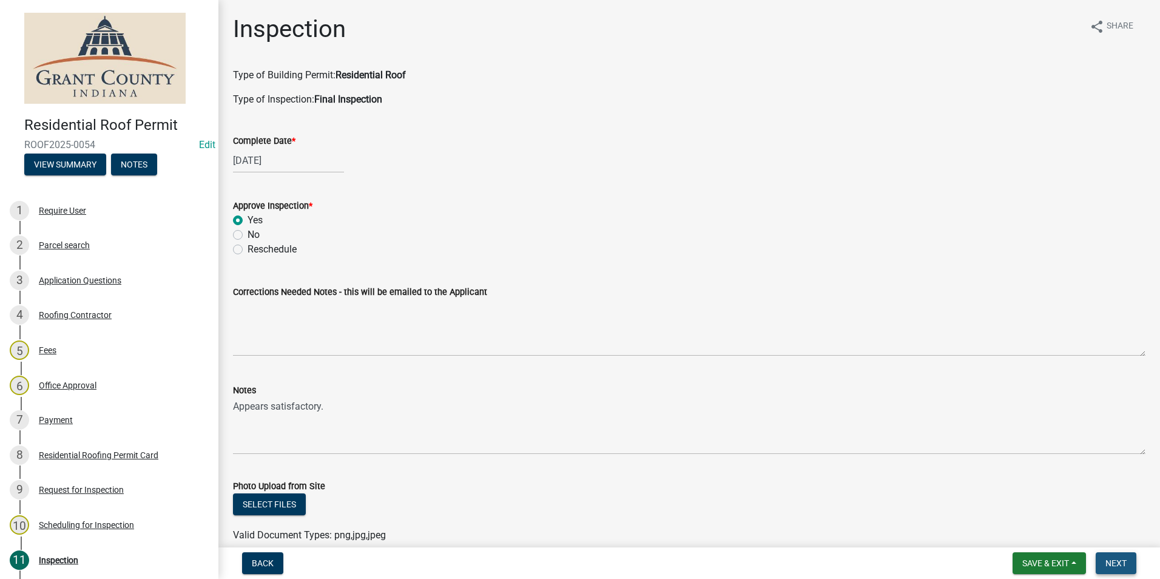
click at [1118, 563] on span "Next" at bounding box center [1115, 563] width 21 height 10
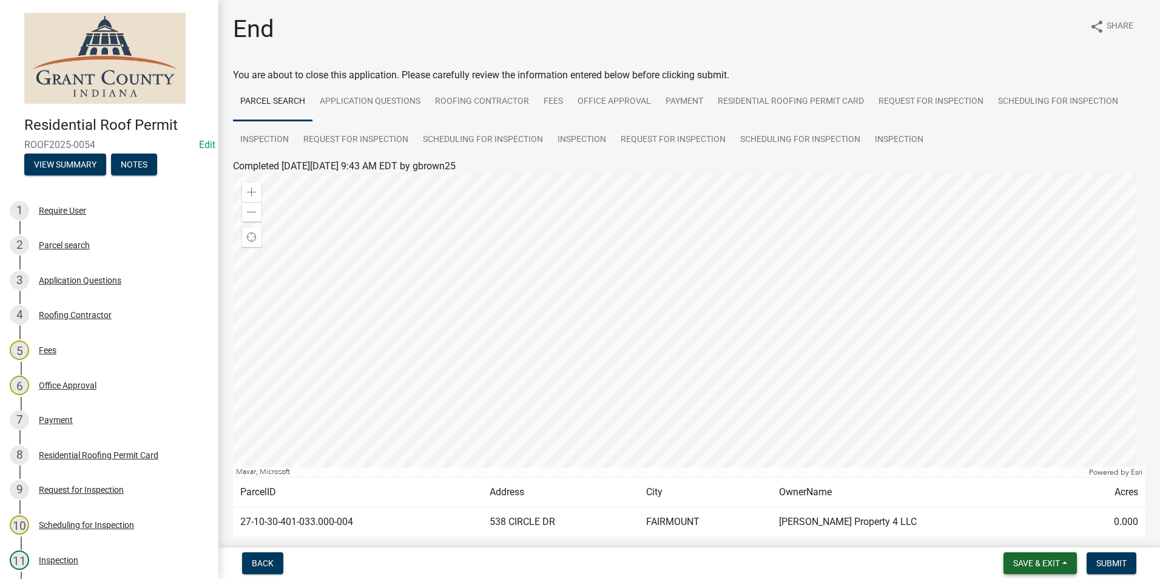
click at [1059, 565] on span "Save & Exit" at bounding box center [1036, 563] width 47 height 10
click at [1037, 535] on button "Save & Exit" at bounding box center [1028, 531] width 97 height 29
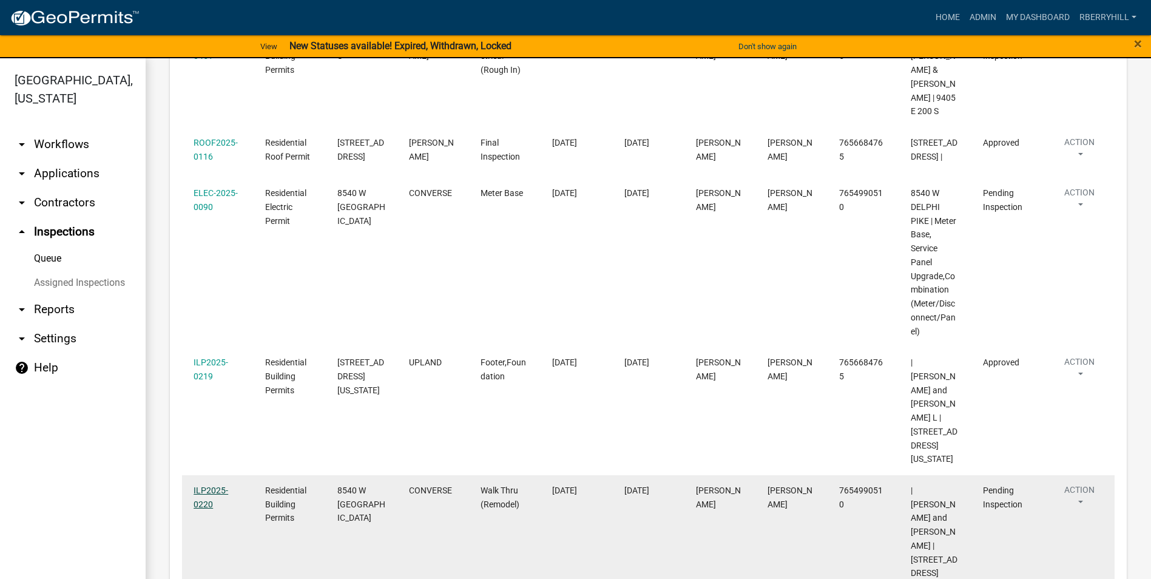
scroll to position [546, 0]
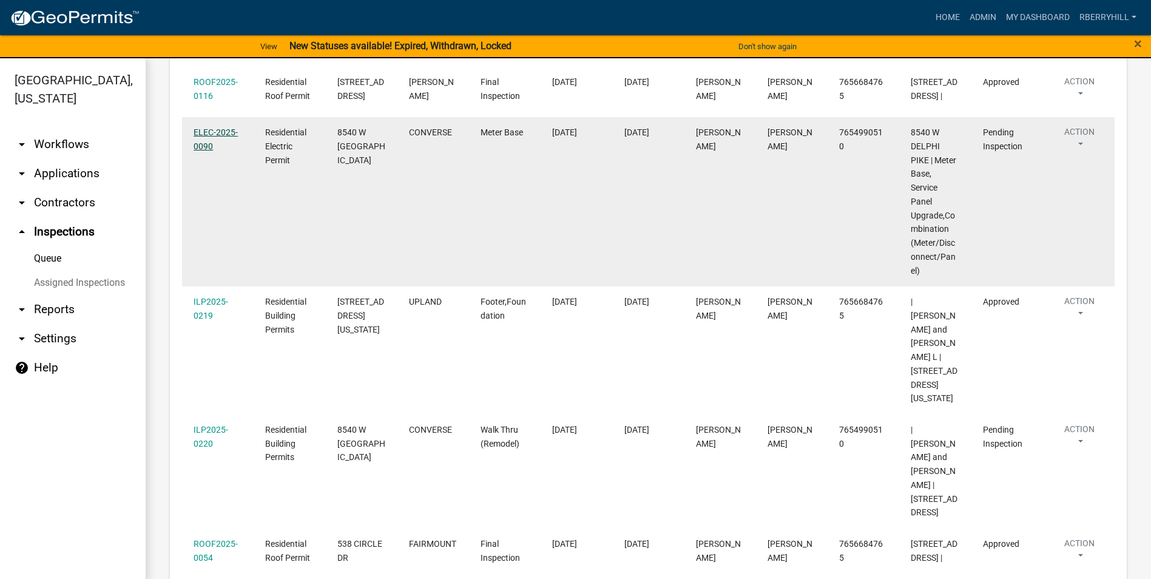
click at [217, 127] on link "ELEC-2025-0090" at bounding box center [216, 139] width 44 height 24
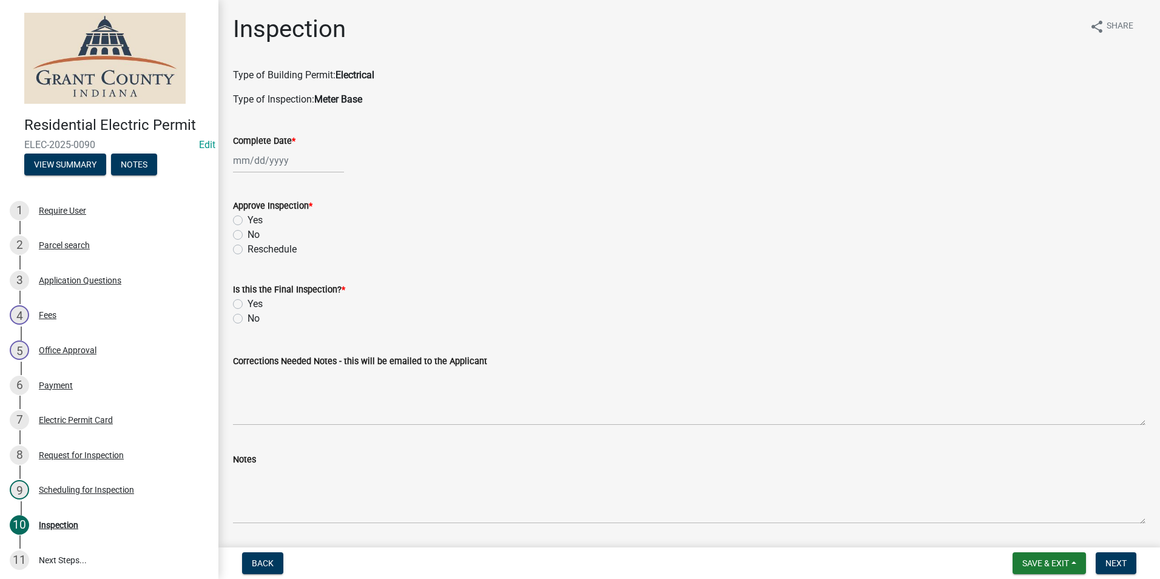
click at [267, 161] on div at bounding box center [288, 160] width 111 height 25
select select "8"
select select "2025"
click at [300, 283] on div "21" at bounding box center [303, 283] width 19 height 19
type input "[DATE]"
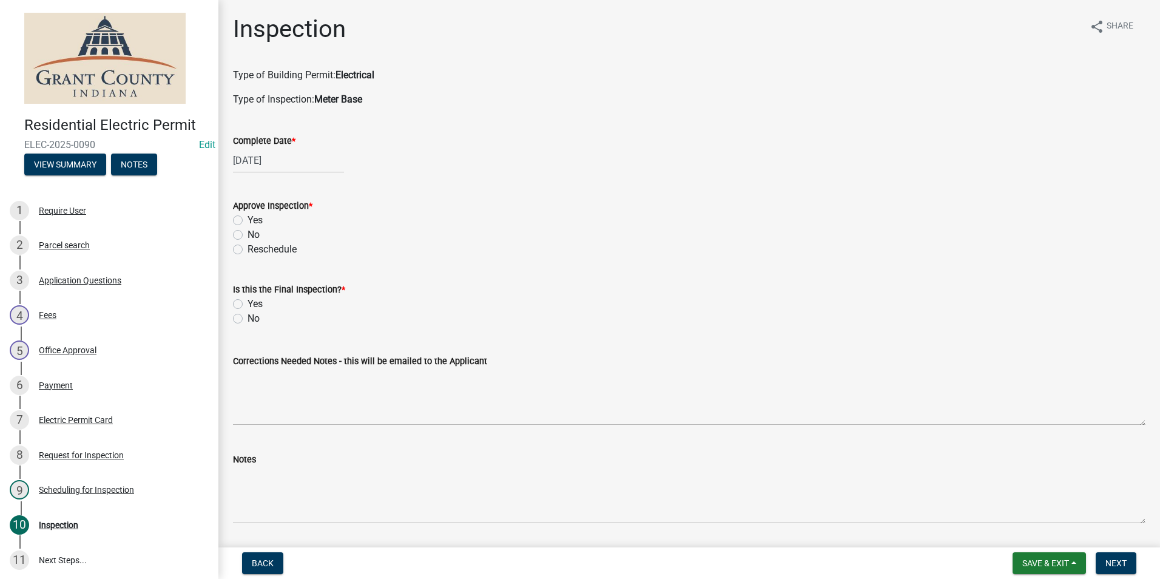
click at [248, 221] on label "Yes" at bounding box center [255, 220] width 15 height 15
click at [248, 221] on input "Yes" at bounding box center [252, 217] width 8 height 8
radio input "true"
click at [248, 306] on label "Yes" at bounding box center [255, 304] width 15 height 15
click at [248, 305] on input "Yes" at bounding box center [252, 301] width 8 height 8
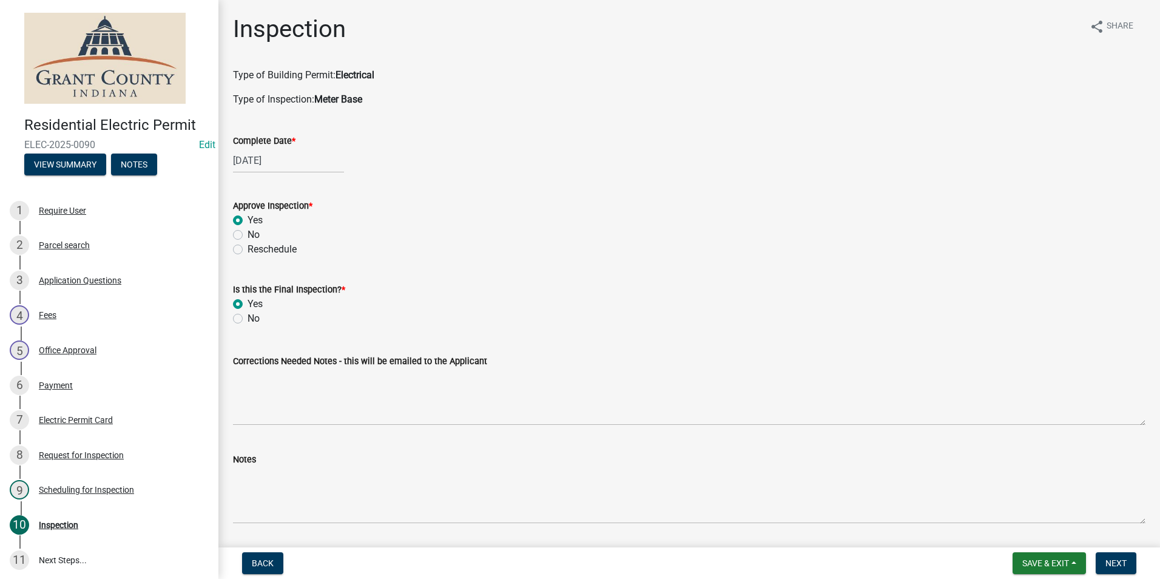
radio input "true"
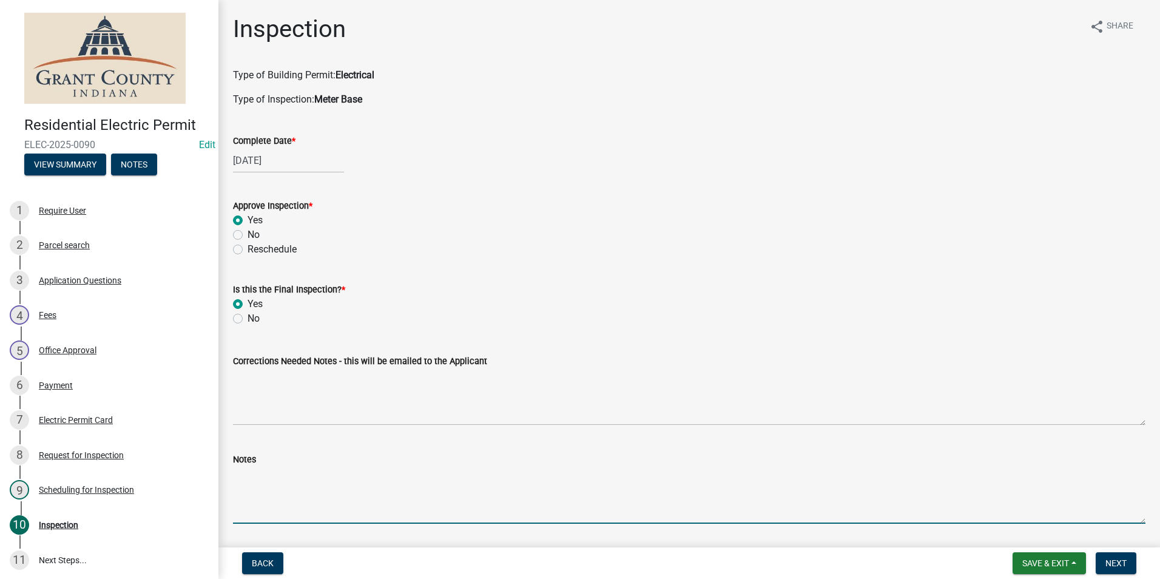
click at [254, 477] on textarea "Notes" at bounding box center [689, 495] width 912 height 57
type textarea "Meter base disconnect combo, 2 ground rods with 1 continuous wire. AEP emailed."
click at [1121, 564] on span "Next" at bounding box center [1115, 563] width 21 height 10
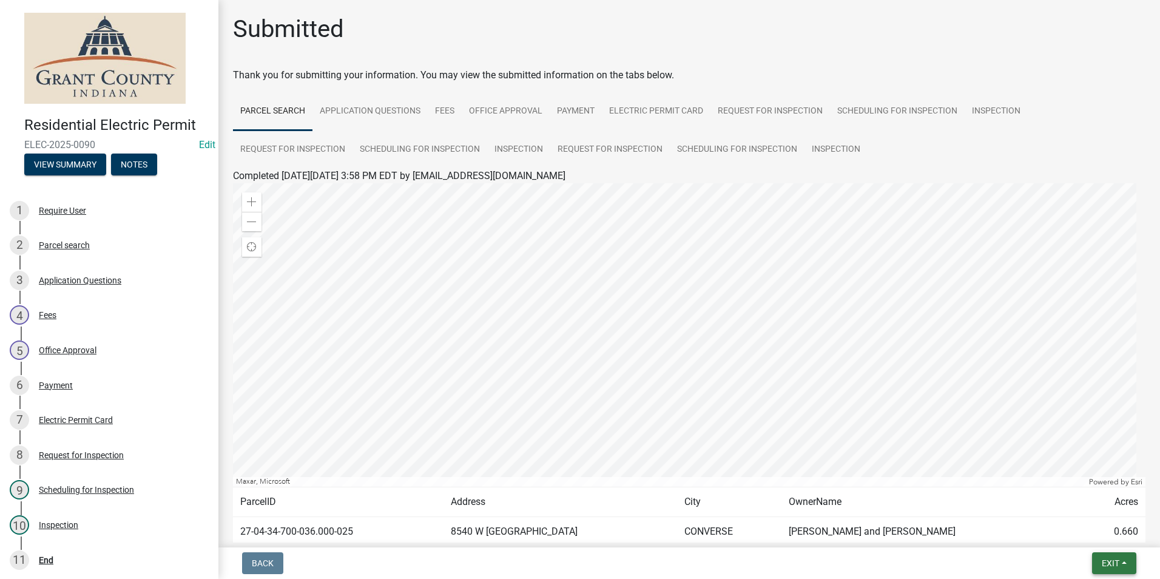
click at [1110, 564] on span "Exit" at bounding box center [1111, 563] width 18 height 10
click at [1071, 534] on button "Save & Exit" at bounding box center [1087, 531] width 97 height 29
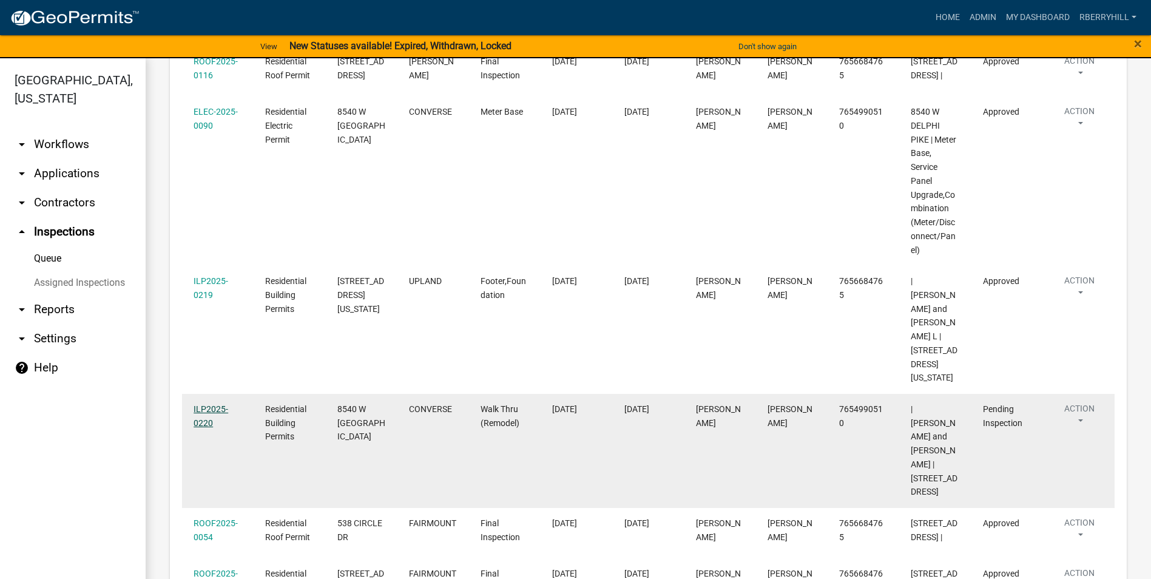
scroll to position [578, 0]
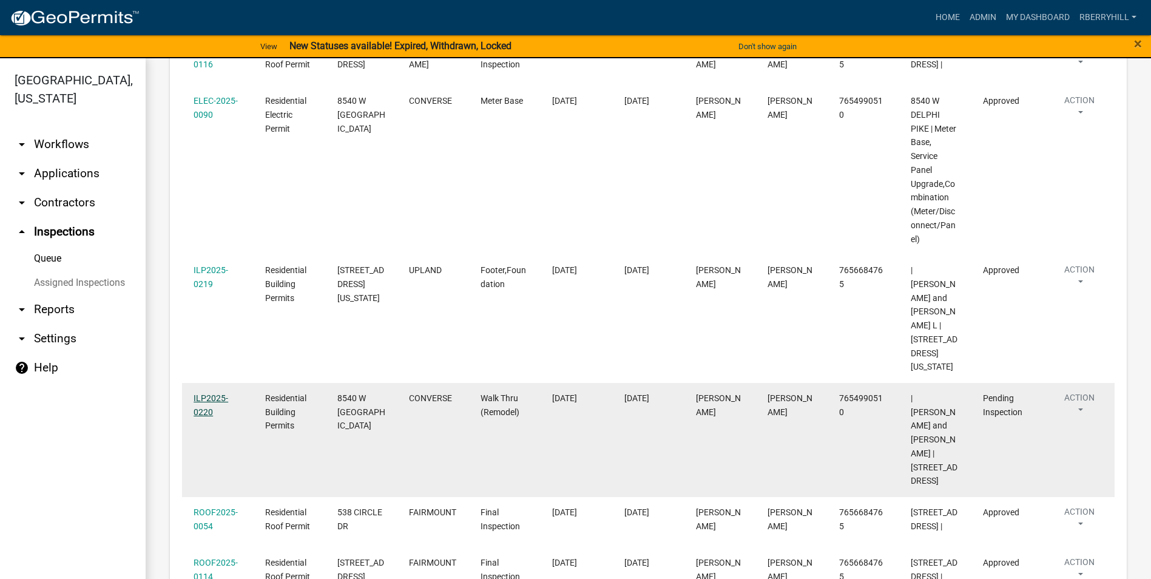
click at [211, 393] on link "ILP2025-0220" at bounding box center [211, 405] width 35 height 24
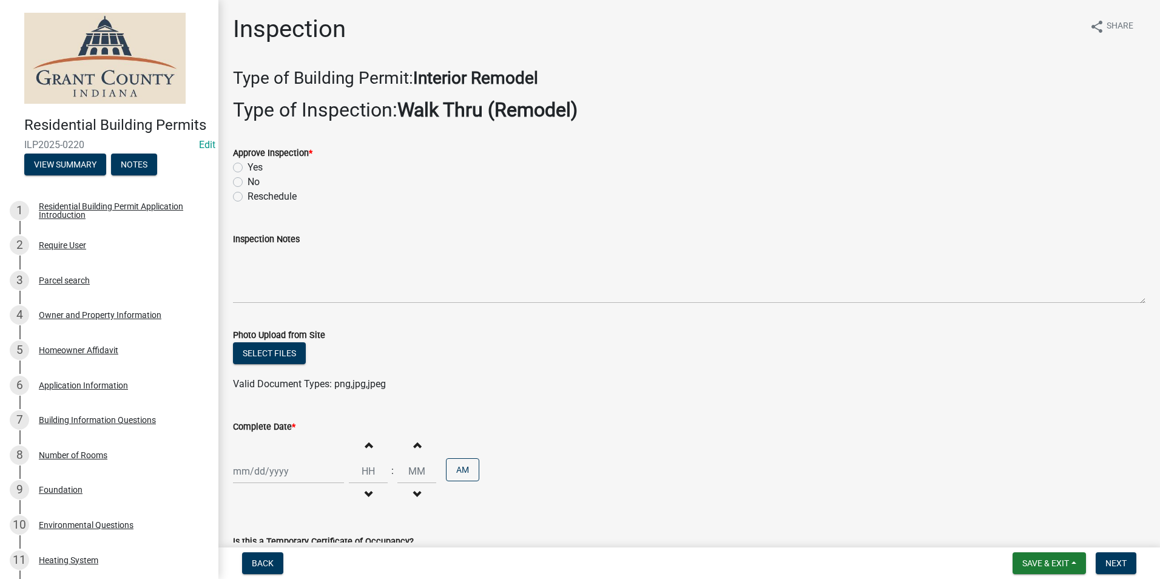
click at [248, 168] on label "Yes" at bounding box center [255, 167] width 15 height 15
click at [248, 168] on input "Yes" at bounding box center [252, 164] width 8 height 8
radio input "true"
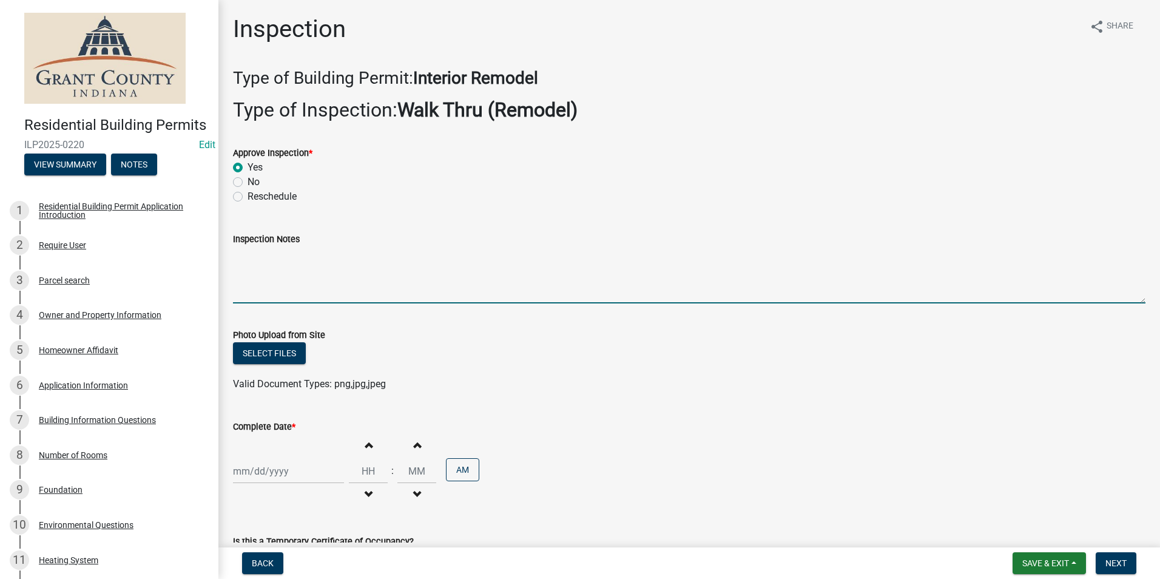
click at [249, 257] on textarea "Inspection Notes" at bounding box center [689, 274] width 912 height 57
type textarea "Discussed project with homeowner."
select select "8"
select select "2025"
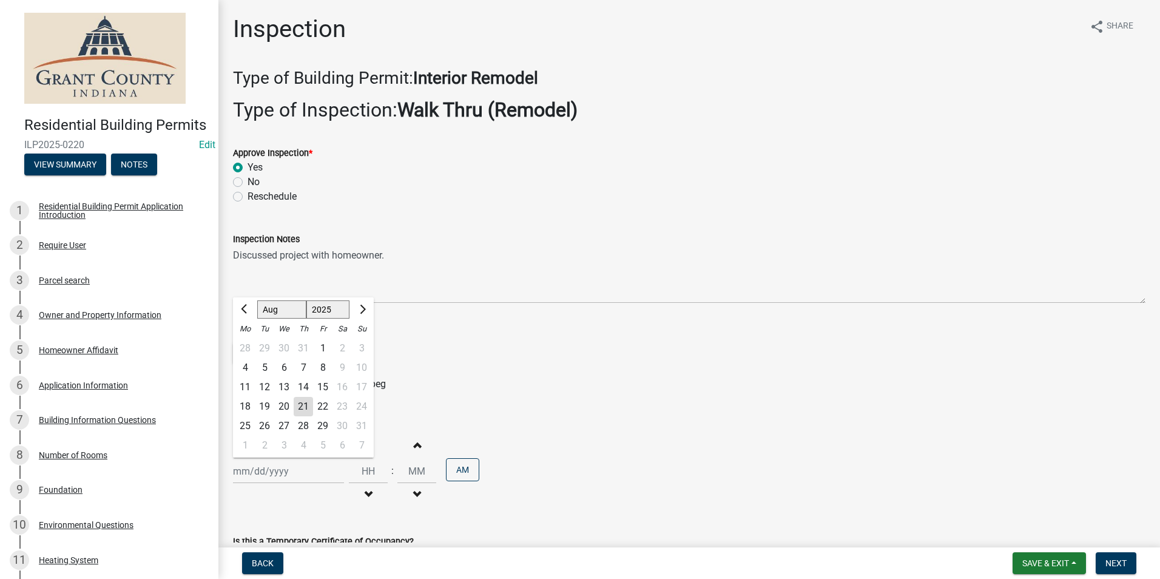
drag, startPoint x: 275, startPoint y: 471, endPoint x: 274, endPoint y: 463, distance: 7.9
click at [275, 471] on div "[PERSON_NAME] Feb Mar Apr [PERSON_NAME][DATE] Oct Nov [DATE] 1526 1527 1528 152…" at bounding box center [288, 471] width 111 height 25
click at [302, 407] on div "21" at bounding box center [303, 406] width 19 height 19
type input "[DATE]"
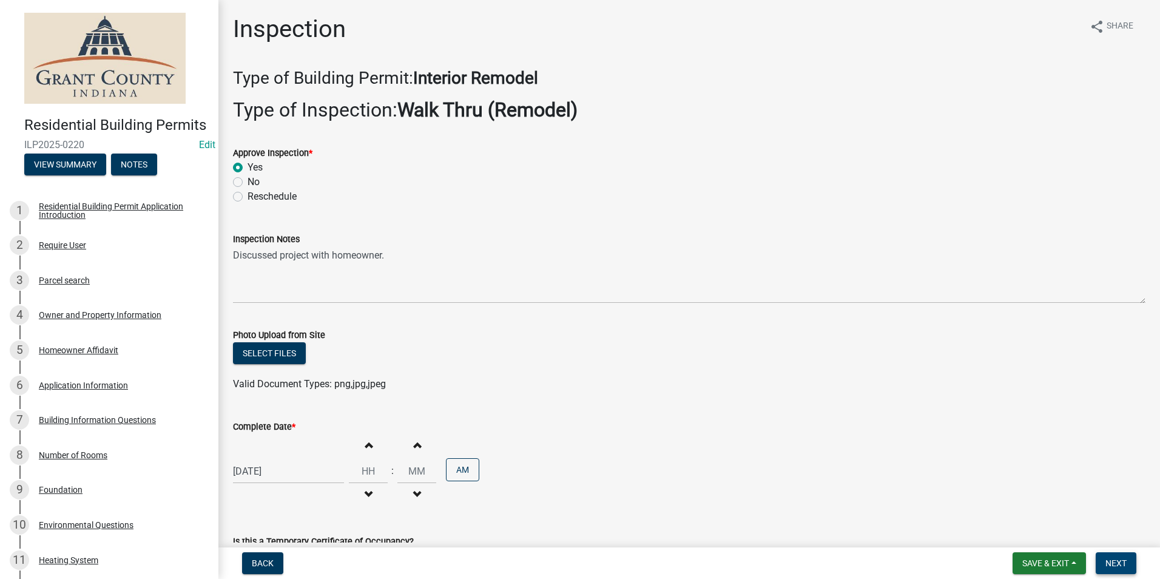
click at [1119, 564] on span "Next" at bounding box center [1115, 563] width 21 height 10
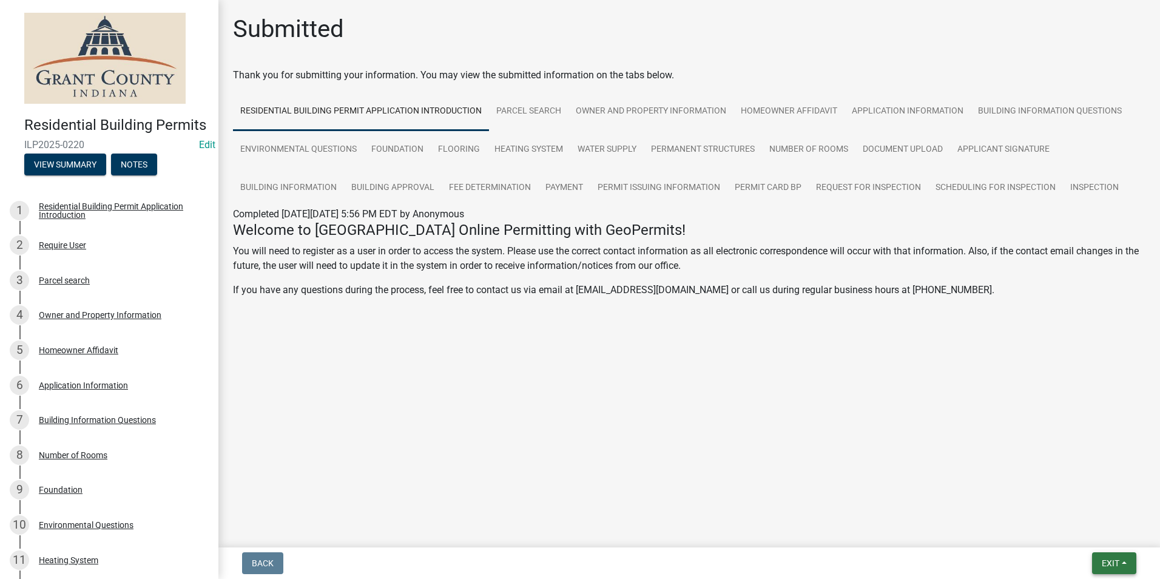
drag, startPoint x: 1116, startPoint y: 560, endPoint x: 1092, endPoint y: 549, distance: 26.6
click at [1116, 560] on span "Exit" at bounding box center [1111, 563] width 18 height 10
click at [1075, 536] on button "Save & Exit" at bounding box center [1087, 531] width 97 height 29
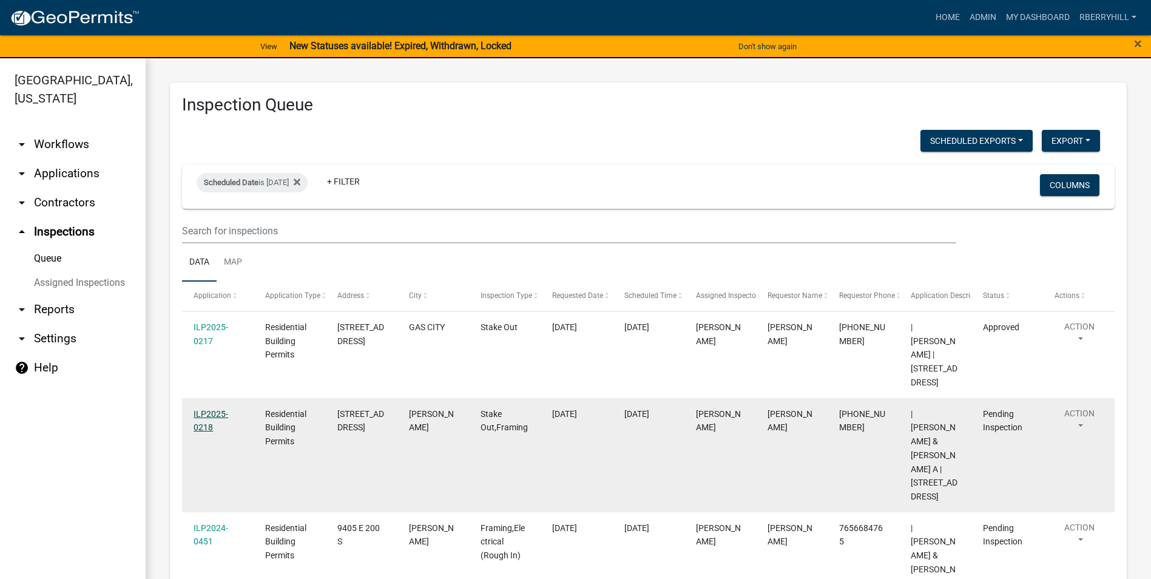
click at [212, 413] on link "ILP2025-0218" at bounding box center [211, 421] width 35 height 24
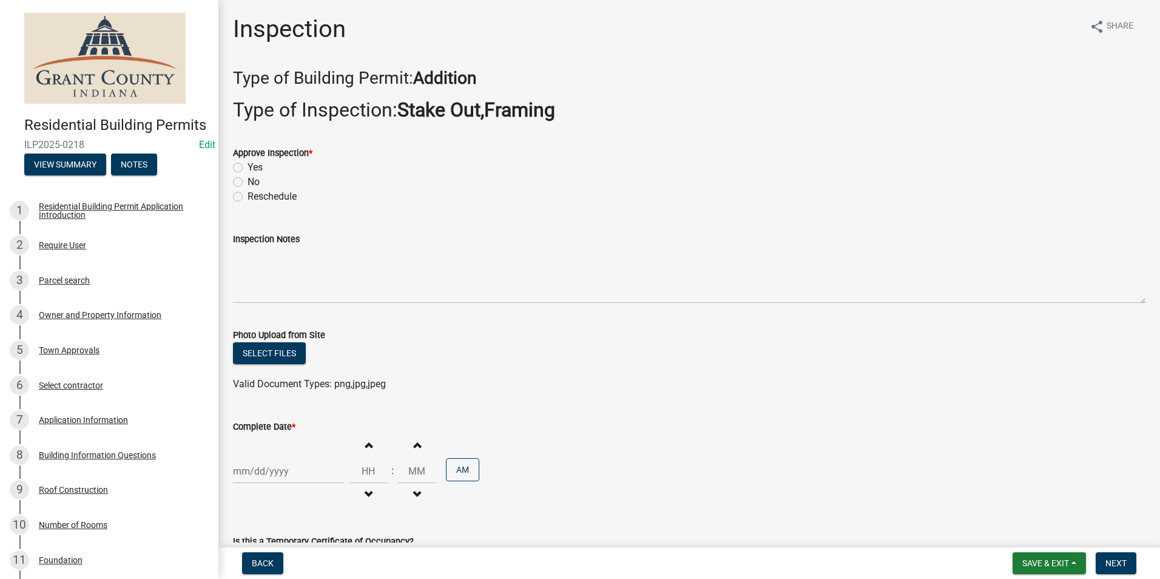
click at [248, 168] on label "Yes" at bounding box center [255, 167] width 15 height 15
click at [248, 168] on input "Yes" at bounding box center [252, 164] width 8 height 8
radio input "true"
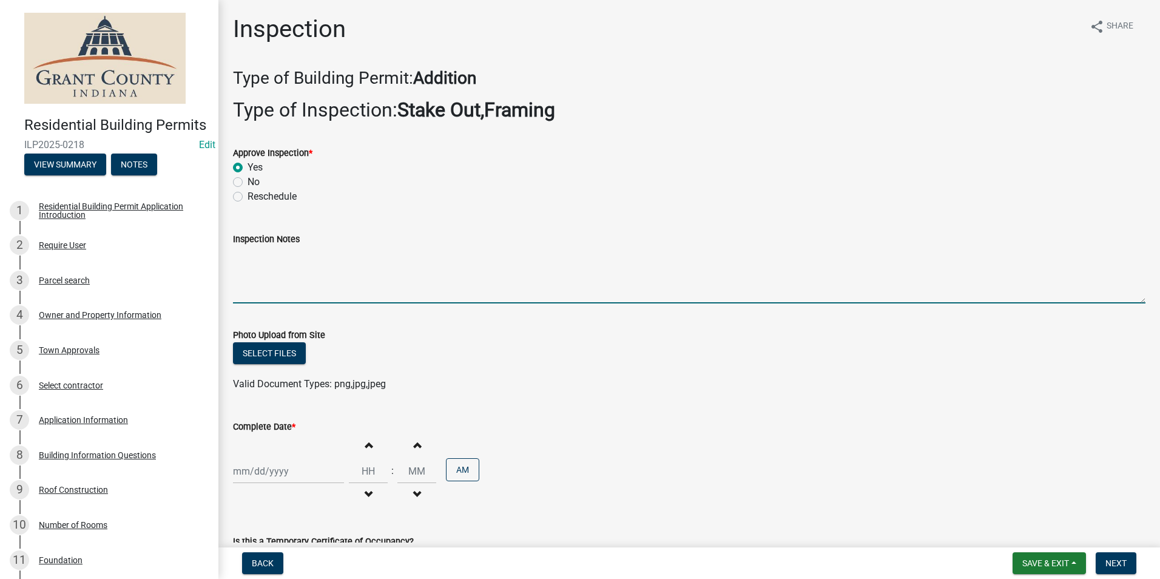
click at [245, 257] on textarea "Inspection Notes" at bounding box center [689, 274] width 912 height 57
type textarea "Post hole width and depth and framing meet code requirements."
click at [262, 469] on div at bounding box center [288, 471] width 111 height 25
select select "8"
select select "2025"
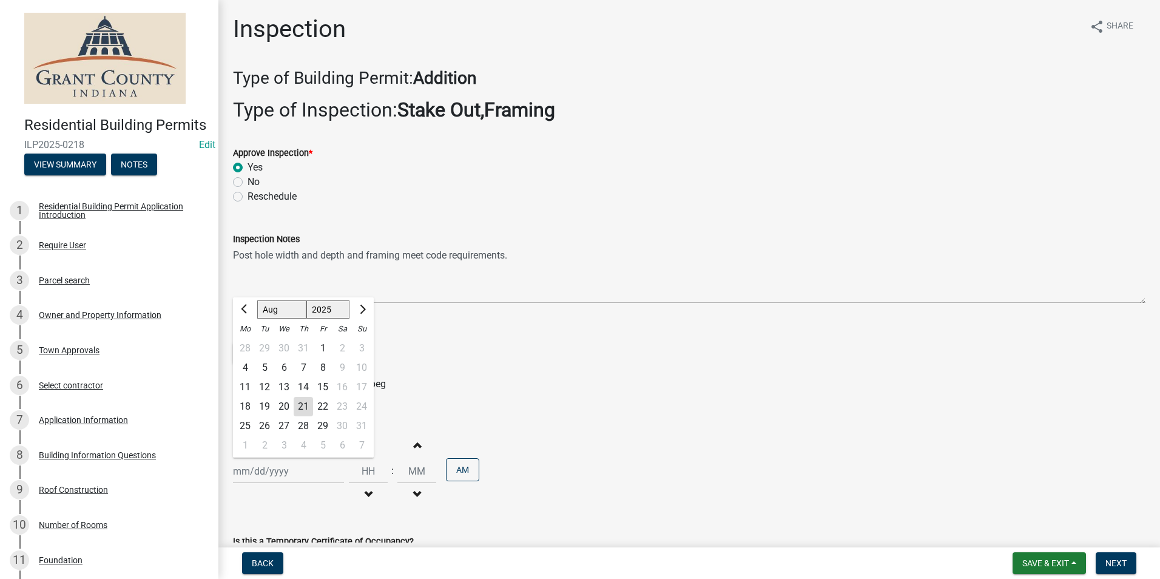
click at [305, 404] on div "21" at bounding box center [303, 406] width 19 height 19
type input "[DATE]"
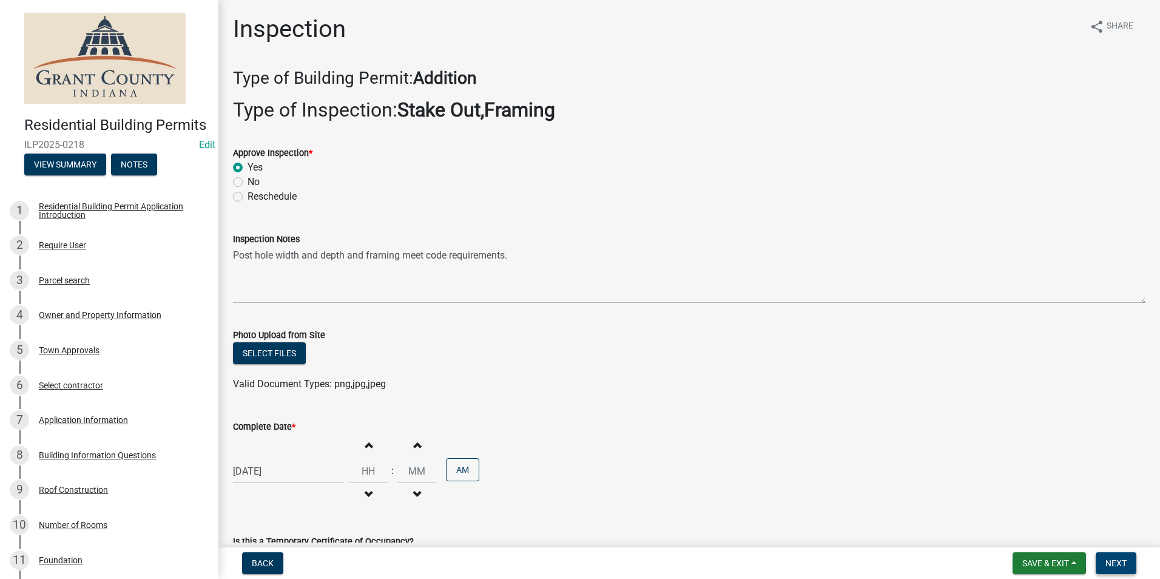
click at [1116, 565] on span "Next" at bounding box center [1115, 563] width 21 height 10
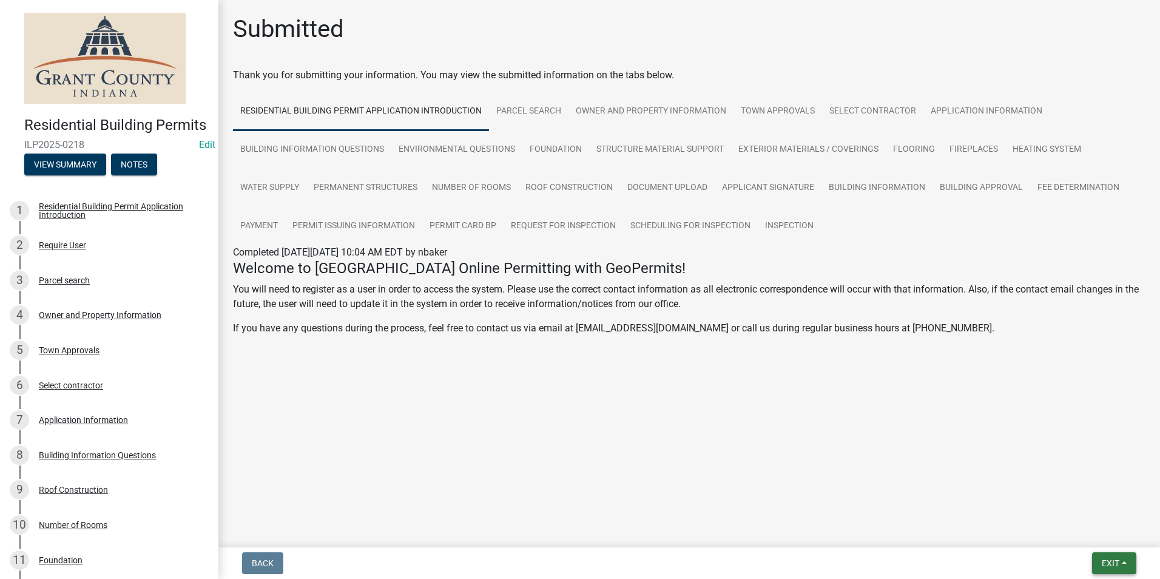
click at [1108, 561] on span "Exit" at bounding box center [1111, 563] width 18 height 10
click at [1096, 532] on button "Save & Exit" at bounding box center [1087, 531] width 97 height 29
